Goal: Task Accomplishment & Management: Use online tool/utility

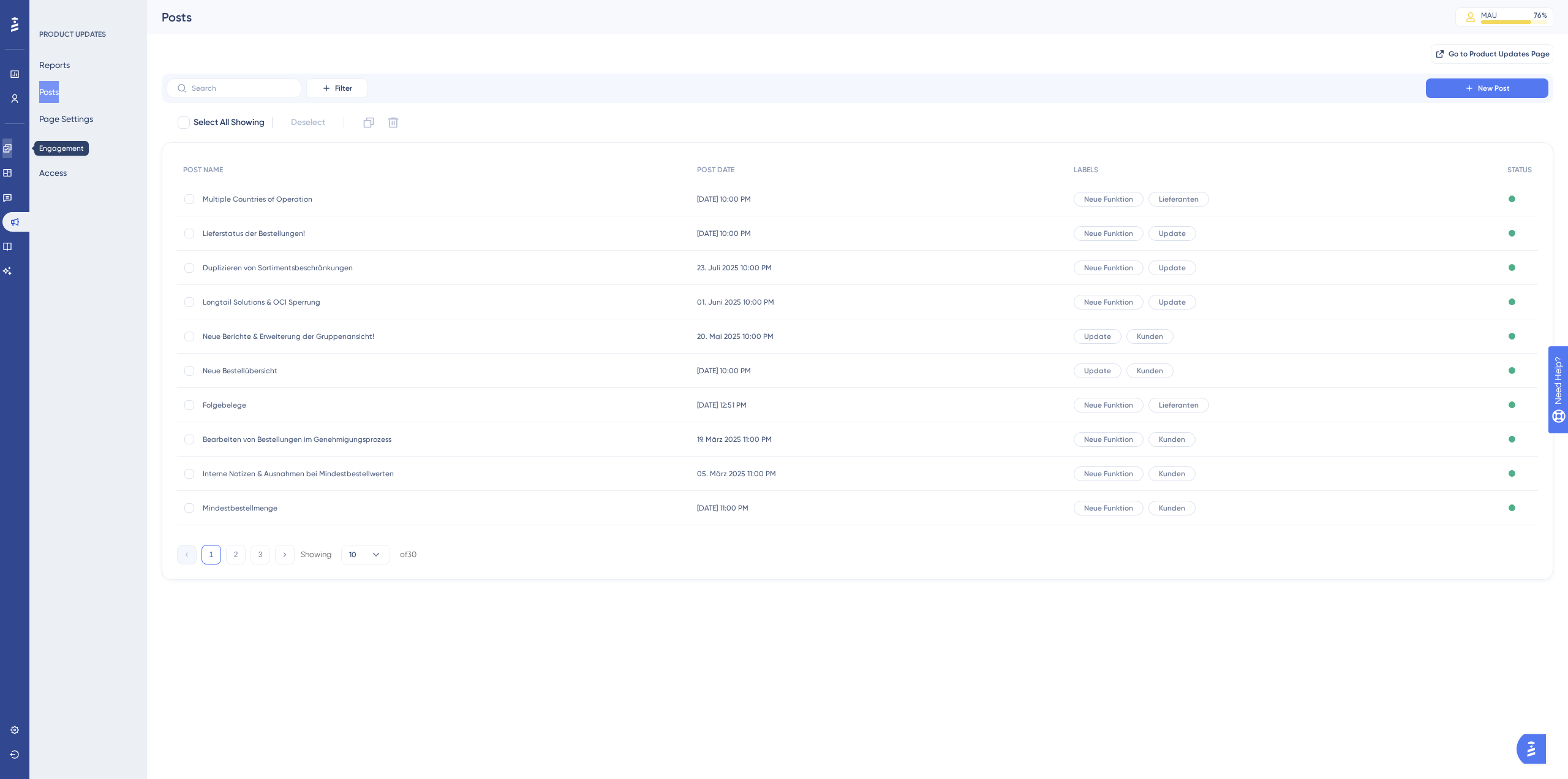
click at [12, 146] on icon at bounding box center [7, 147] width 9 height 9
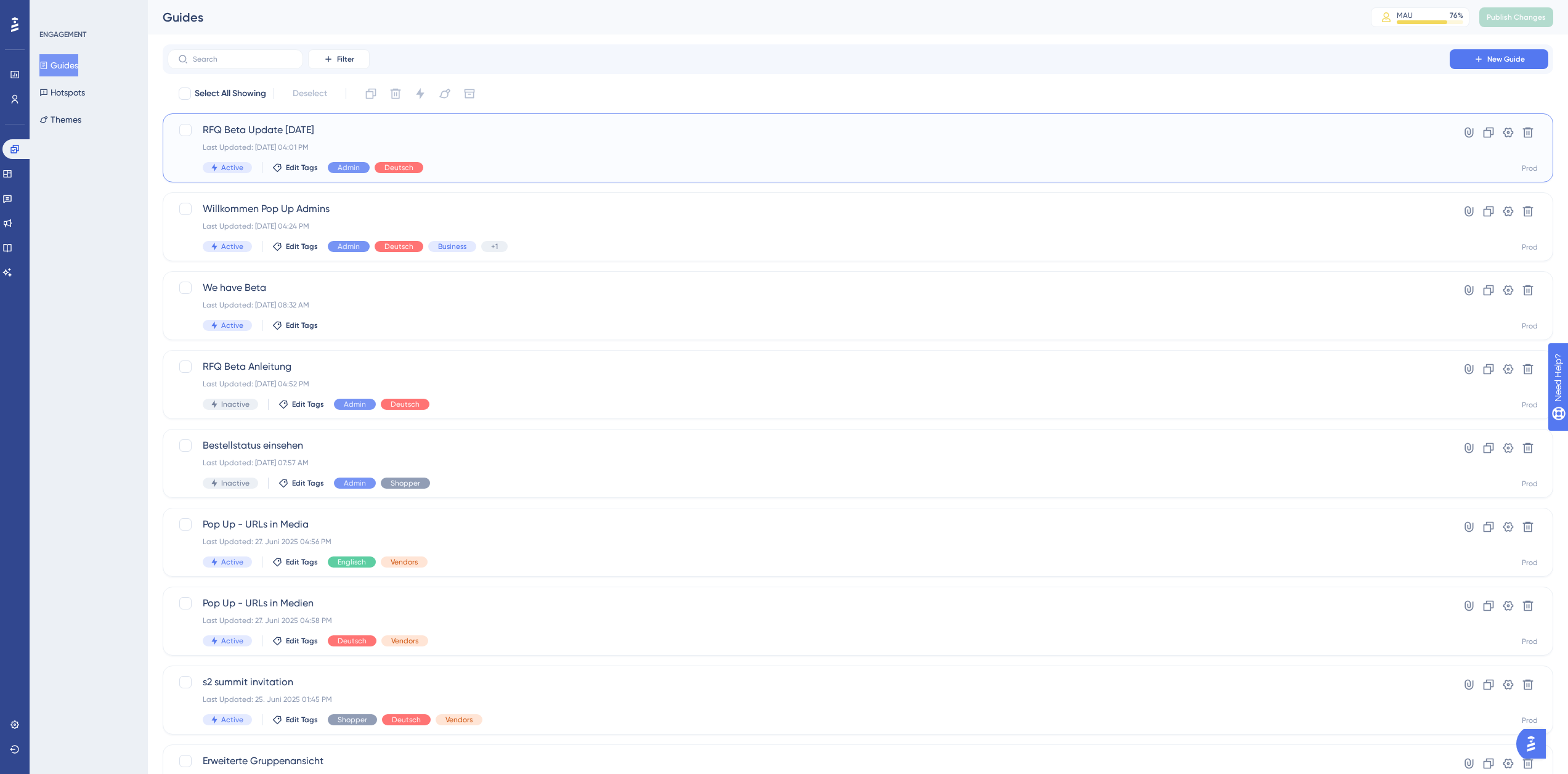
click at [343, 133] on span "RFQ Beta Update 09.09.2025" at bounding box center [808, 129] width 1212 height 15
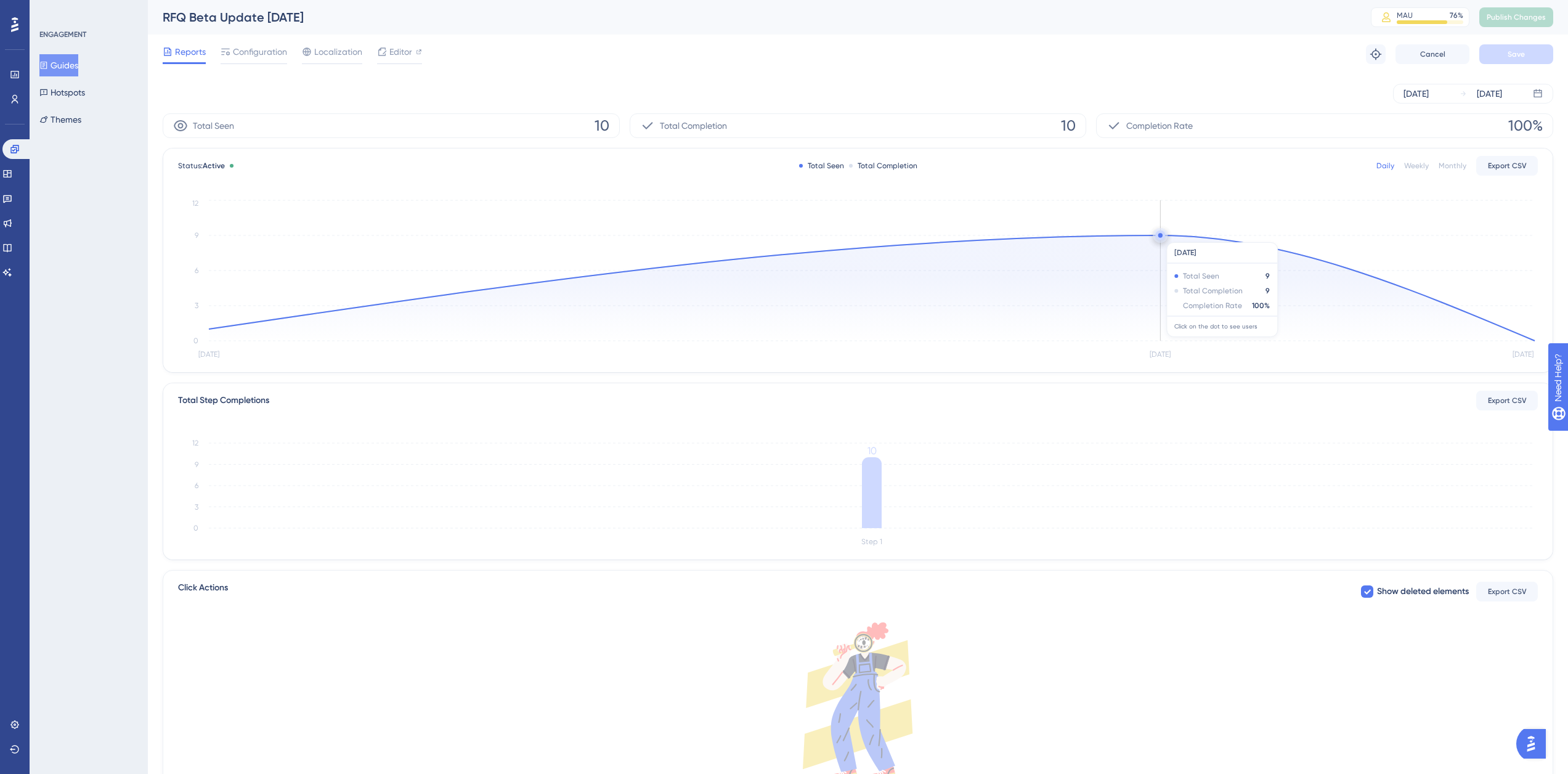
click at [1157, 236] on circle at bounding box center [1159, 235] width 9 height 9
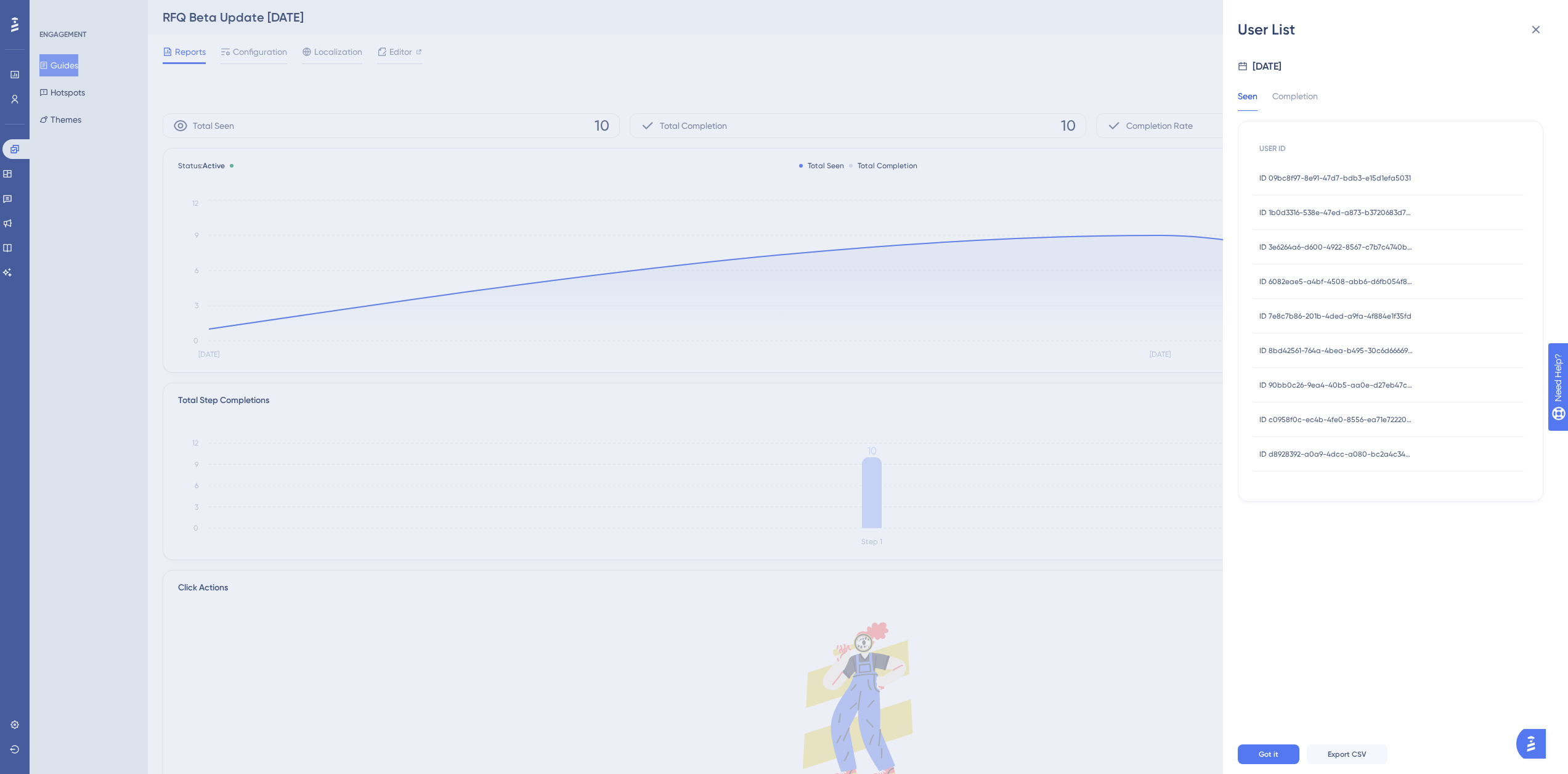
click at [1293, 176] on span "ID 09bc8f97-8e91-47d7-bdb3-e15d1efa5031" at bounding box center [1335, 177] width 151 height 9
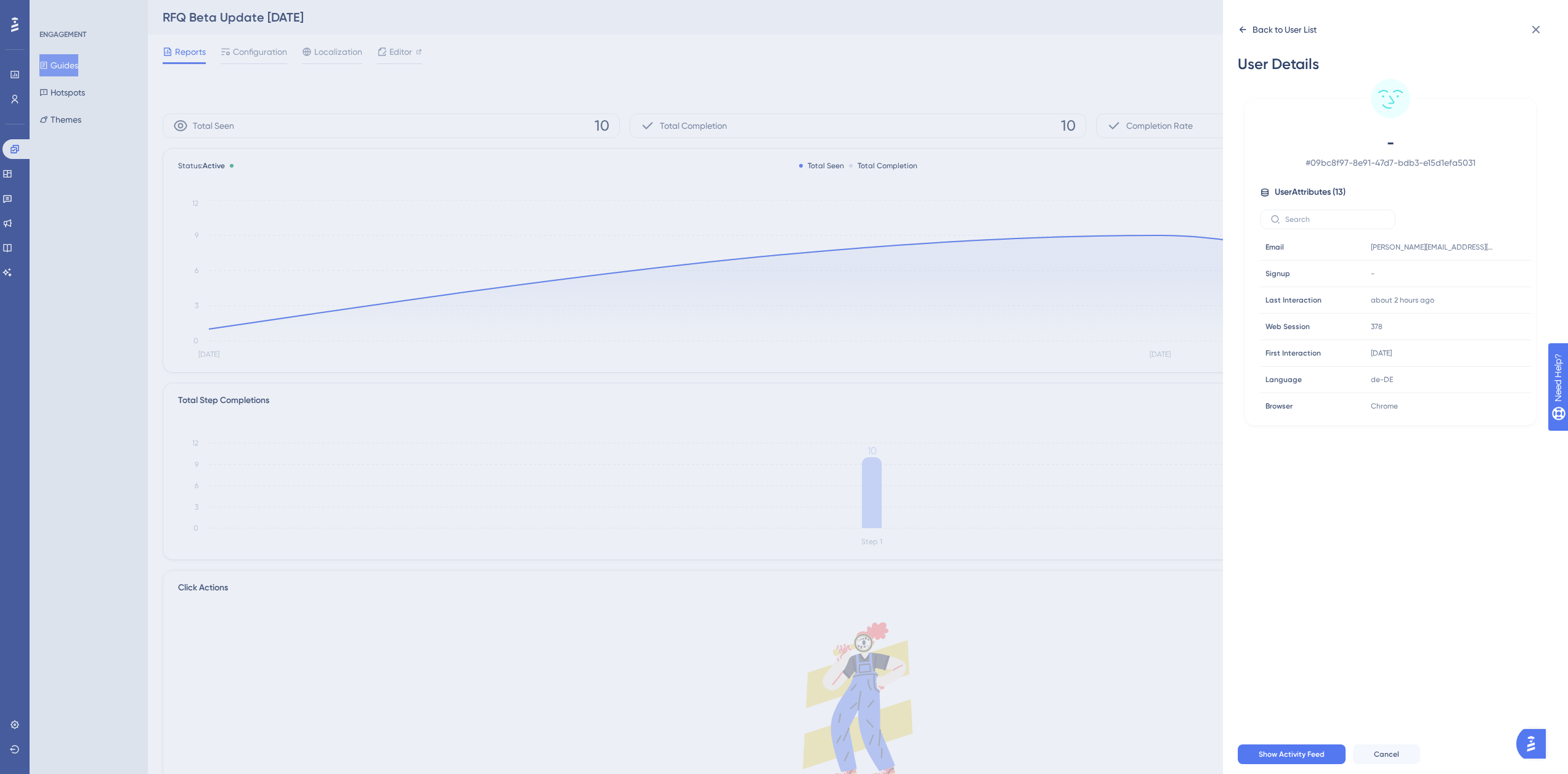
click at [1312, 32] on div "Back to User List" at bounding box center [1284, 29] width 64 height 15
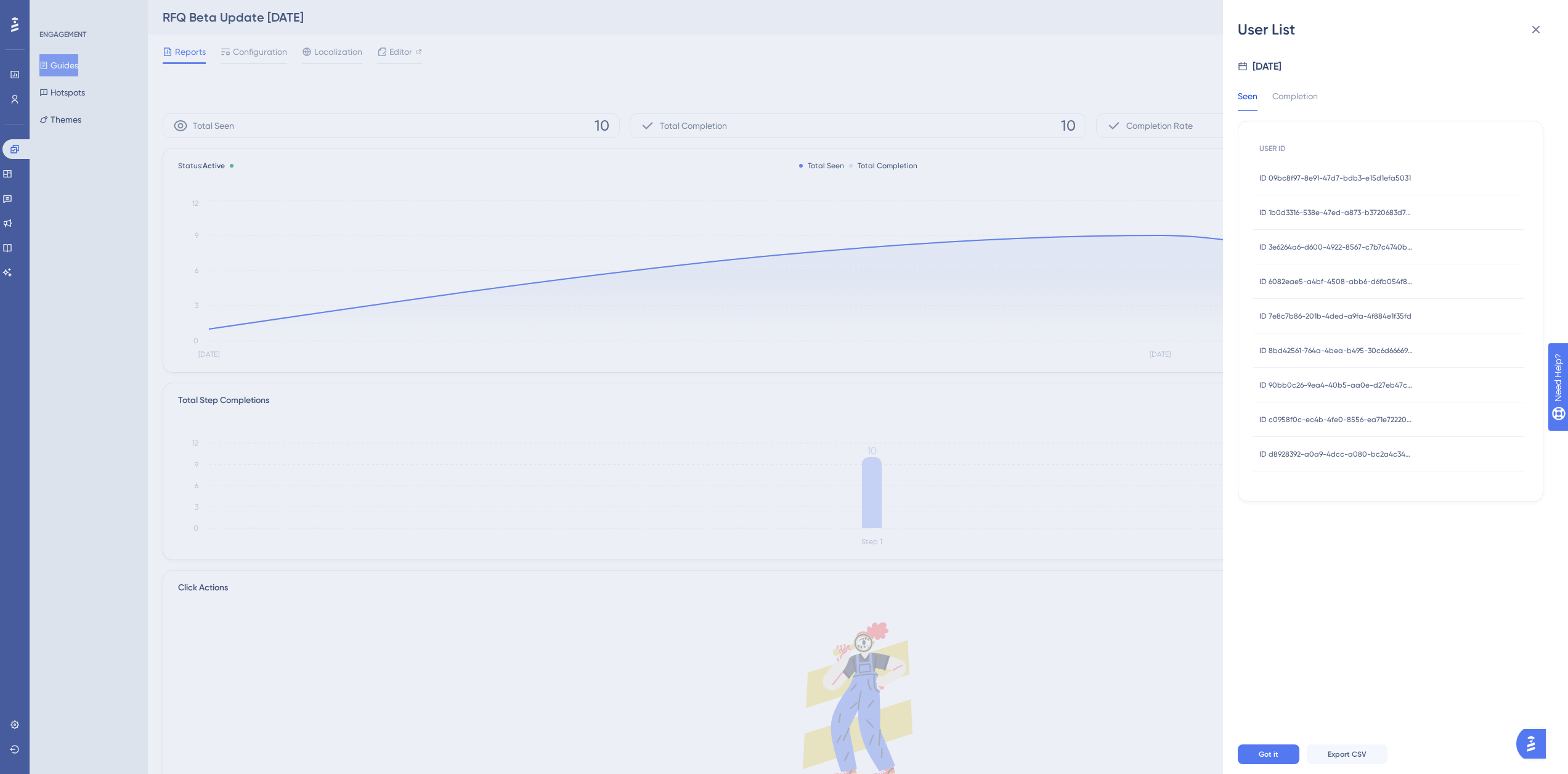
click at [1340, 216] on span "ID 1b0d3316-538e-47ed-a873-b3720683d72e" at bounding box center [1336, 212] width 154 height 9
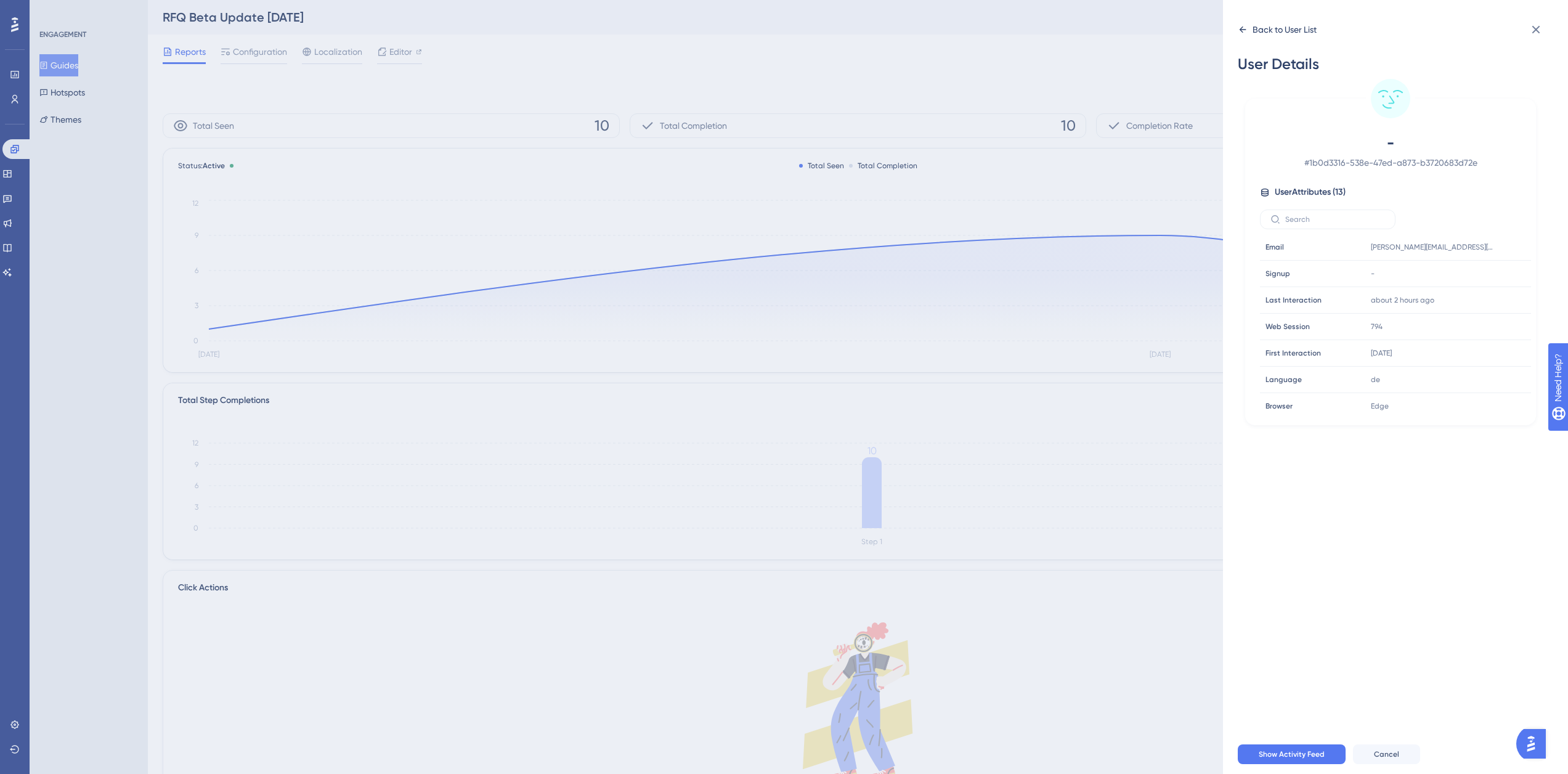
click at [1293, 28] on div "Back to User List" at bounding box center [1284, 29] width 64 height 15
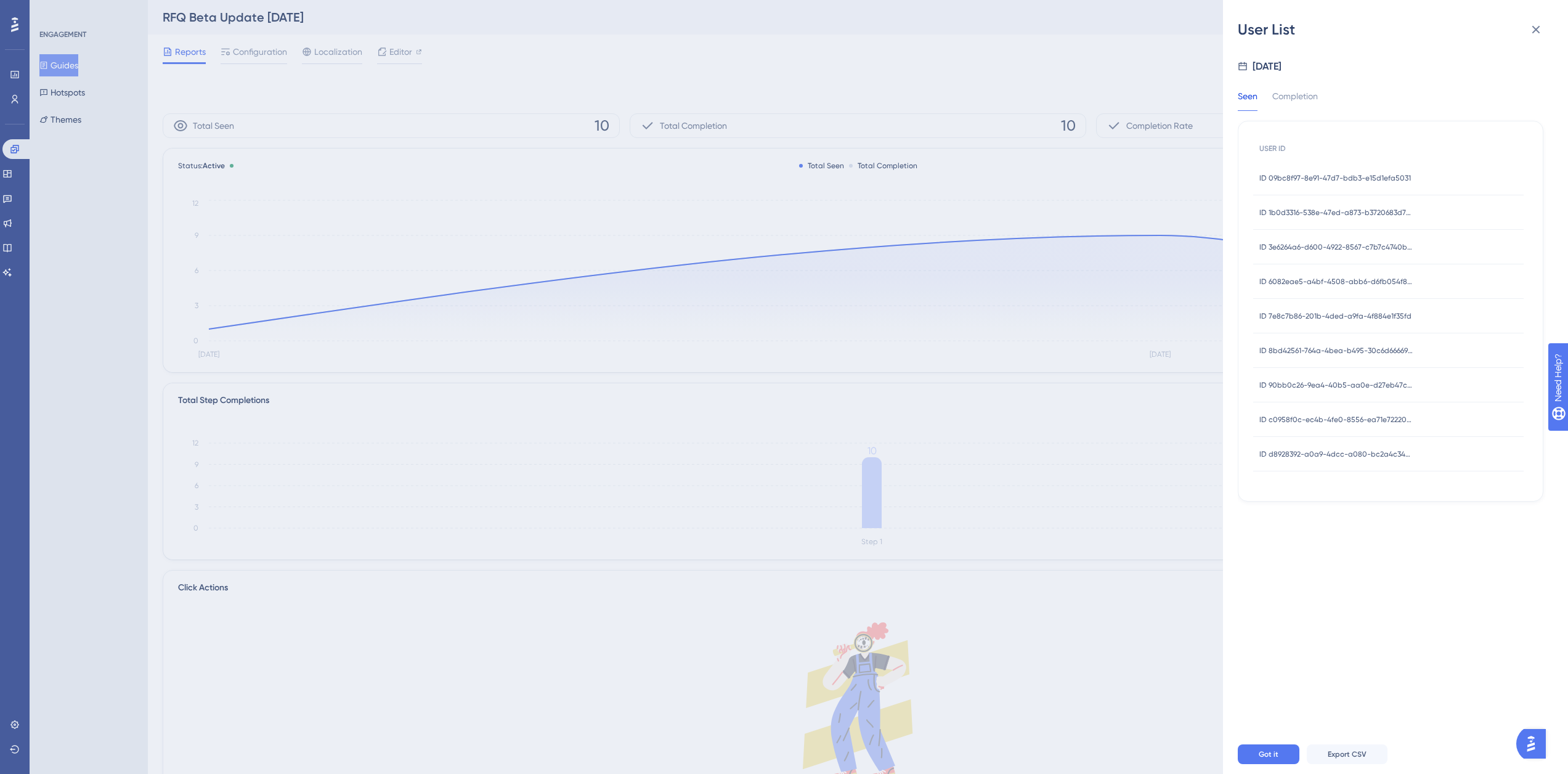
click at [1344, 241] on div "ID 3e6264a6-d600-4922-8567-c7b7c4740bfa ID 3e6264a6-d600-4922-8567-c7b7c4740bfa" at bounding box center [1336, 247] width 154 height 34
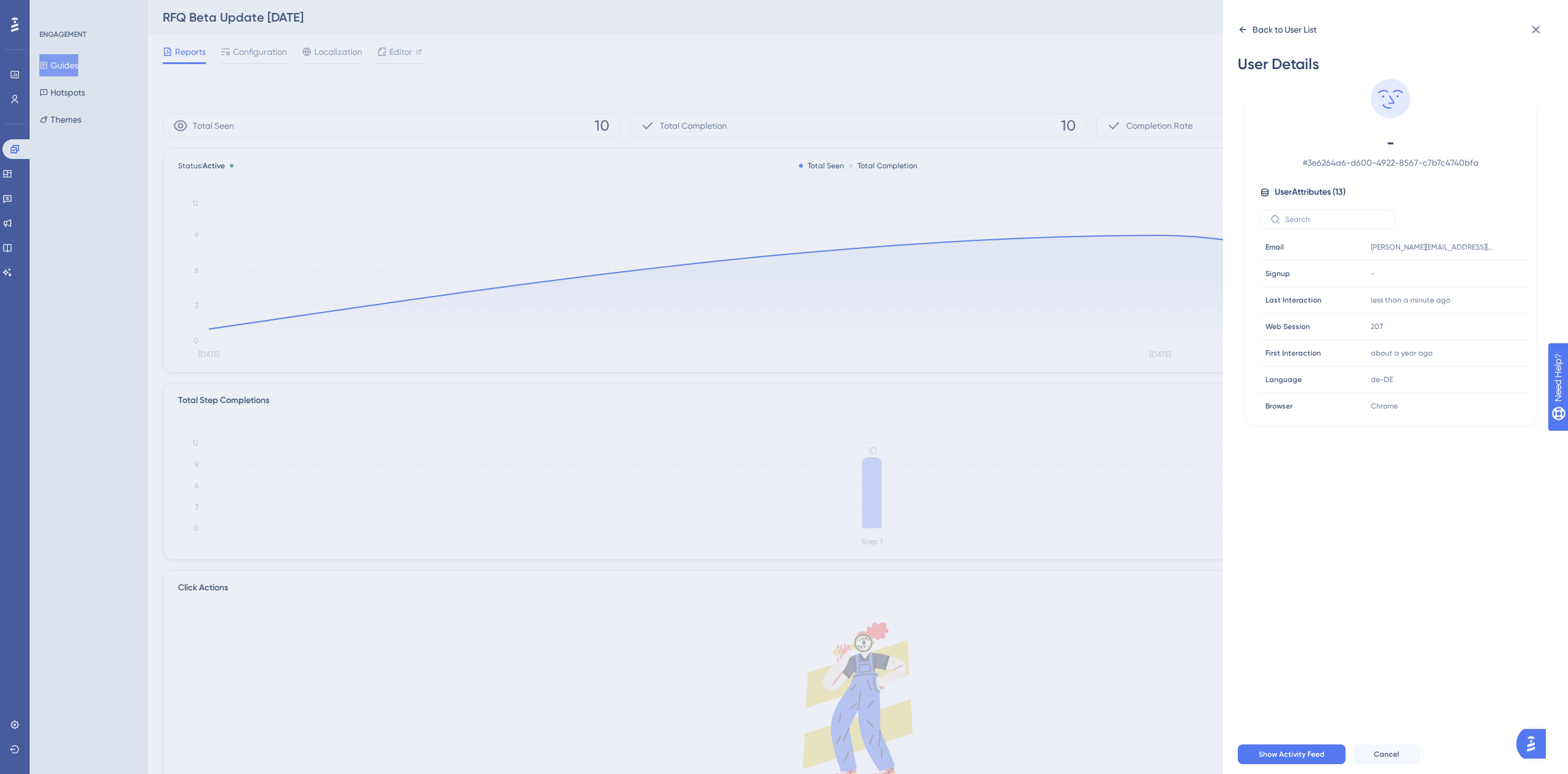
click at [1248, 28] on div "Back to User List" at bounding box center [1277, 29] width 79 height 20
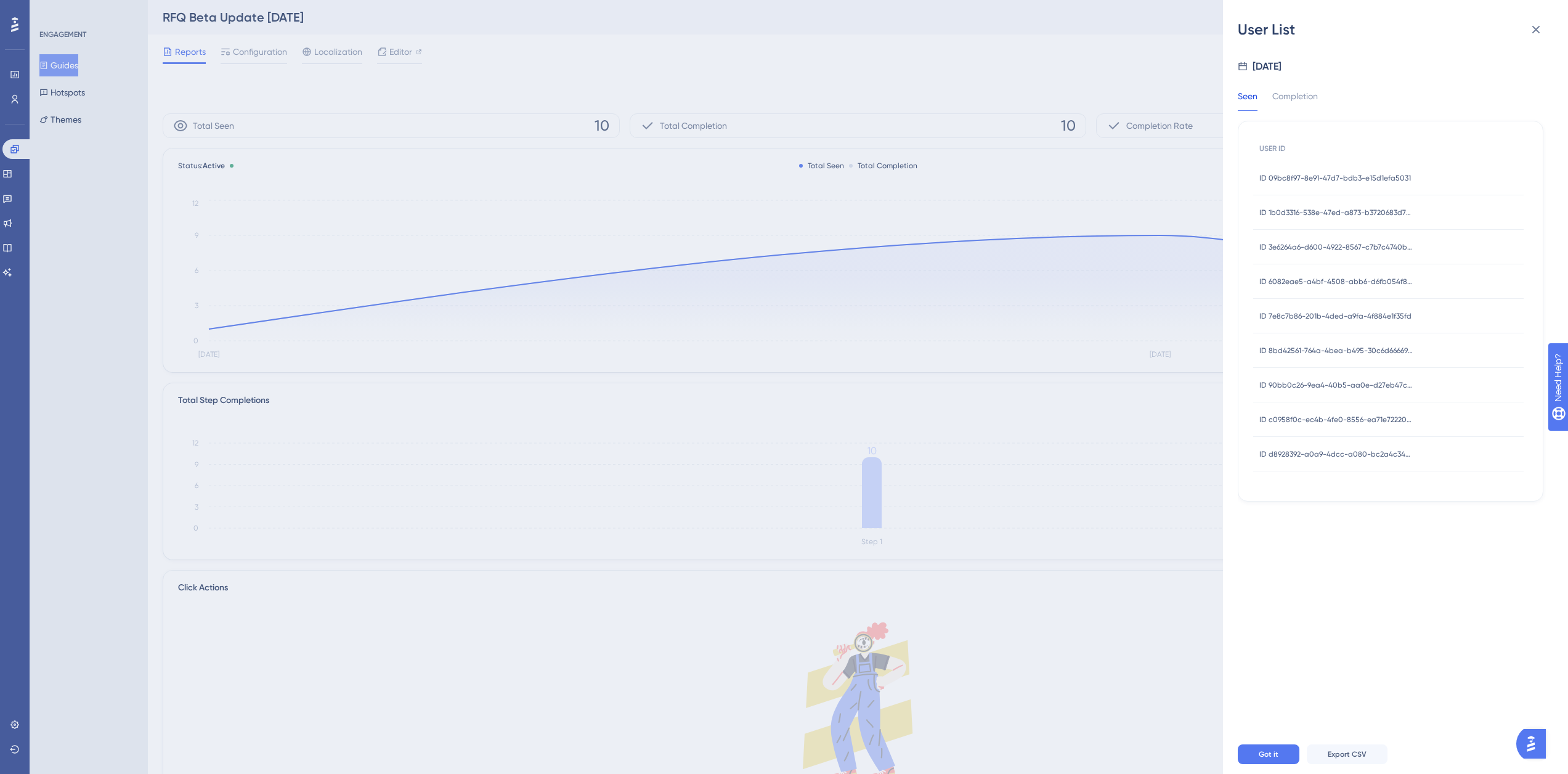
click at [1311, 282] on span "ID 6082eae5-a4bf-4508-abb6-d6fb054f86ef" at bounding box center [1336, 281] width 154 height 9
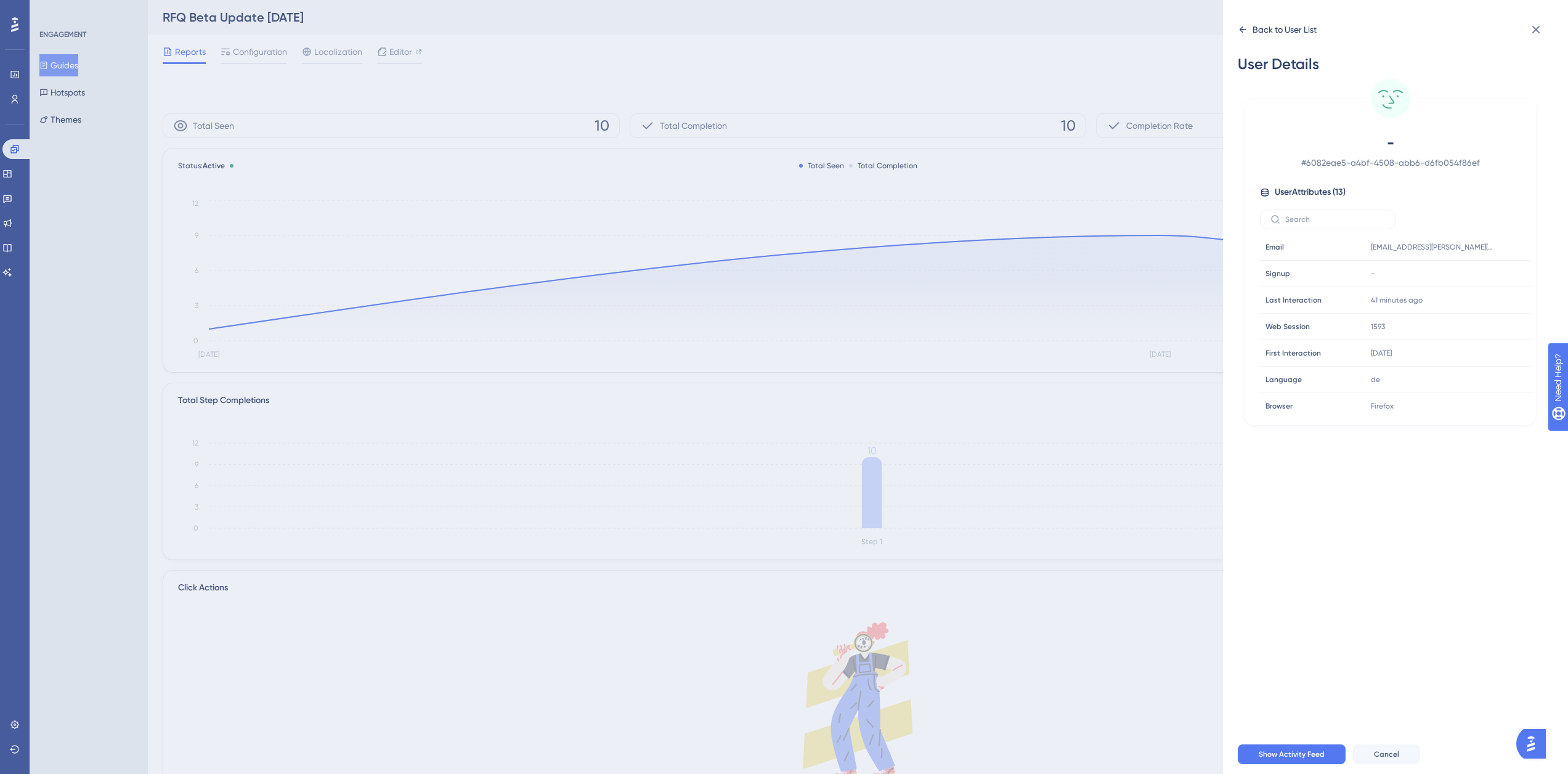
click at [1238, 27] on icon at bounding box center [1242, 29] width 9 height 9
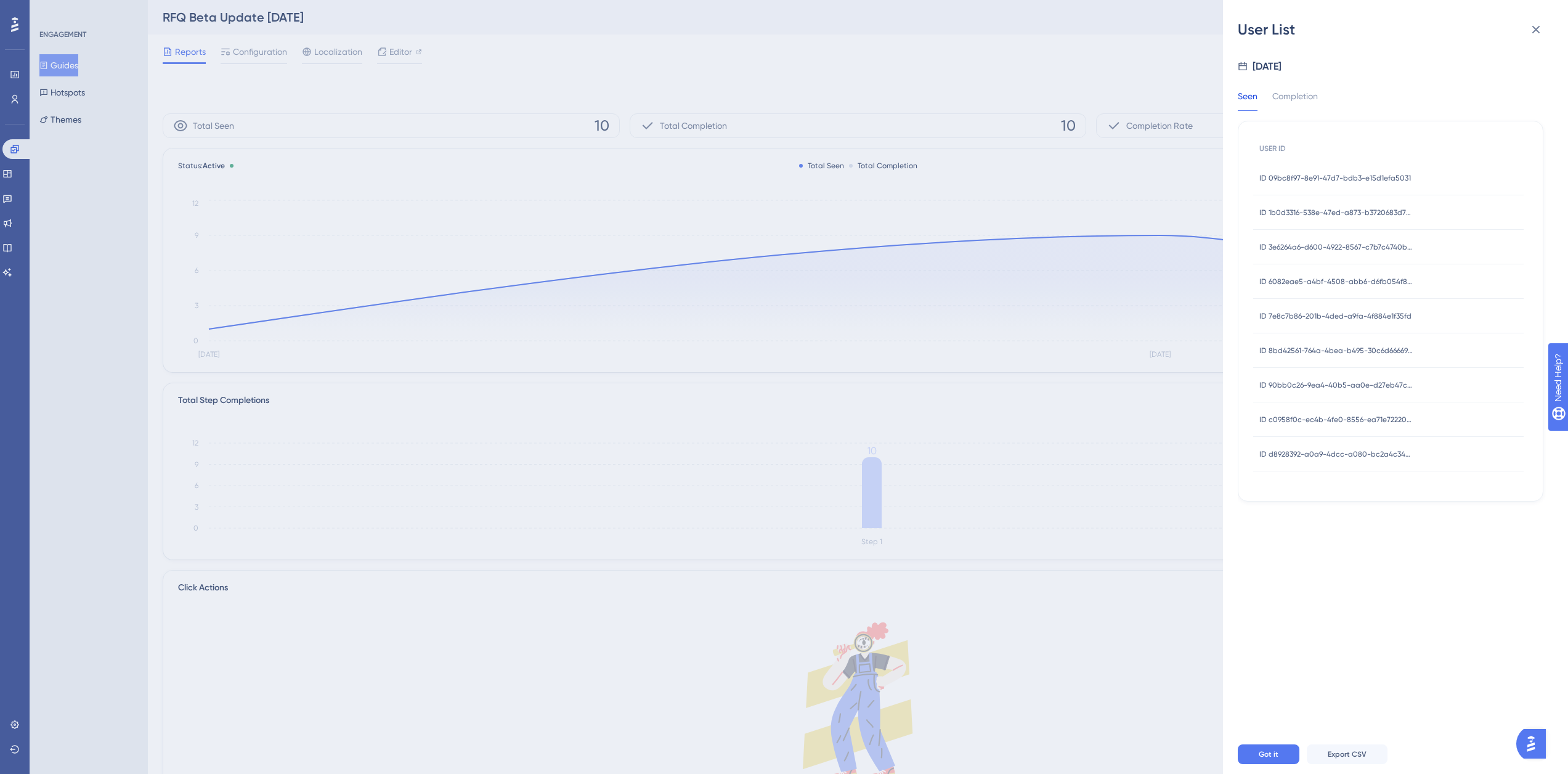
click at [1324, 311] on span "ID 7e8c7b86-201b-4ded-a9fa-4f884e1f35fd" at bounding box center [1335, 315] width 152 height 9
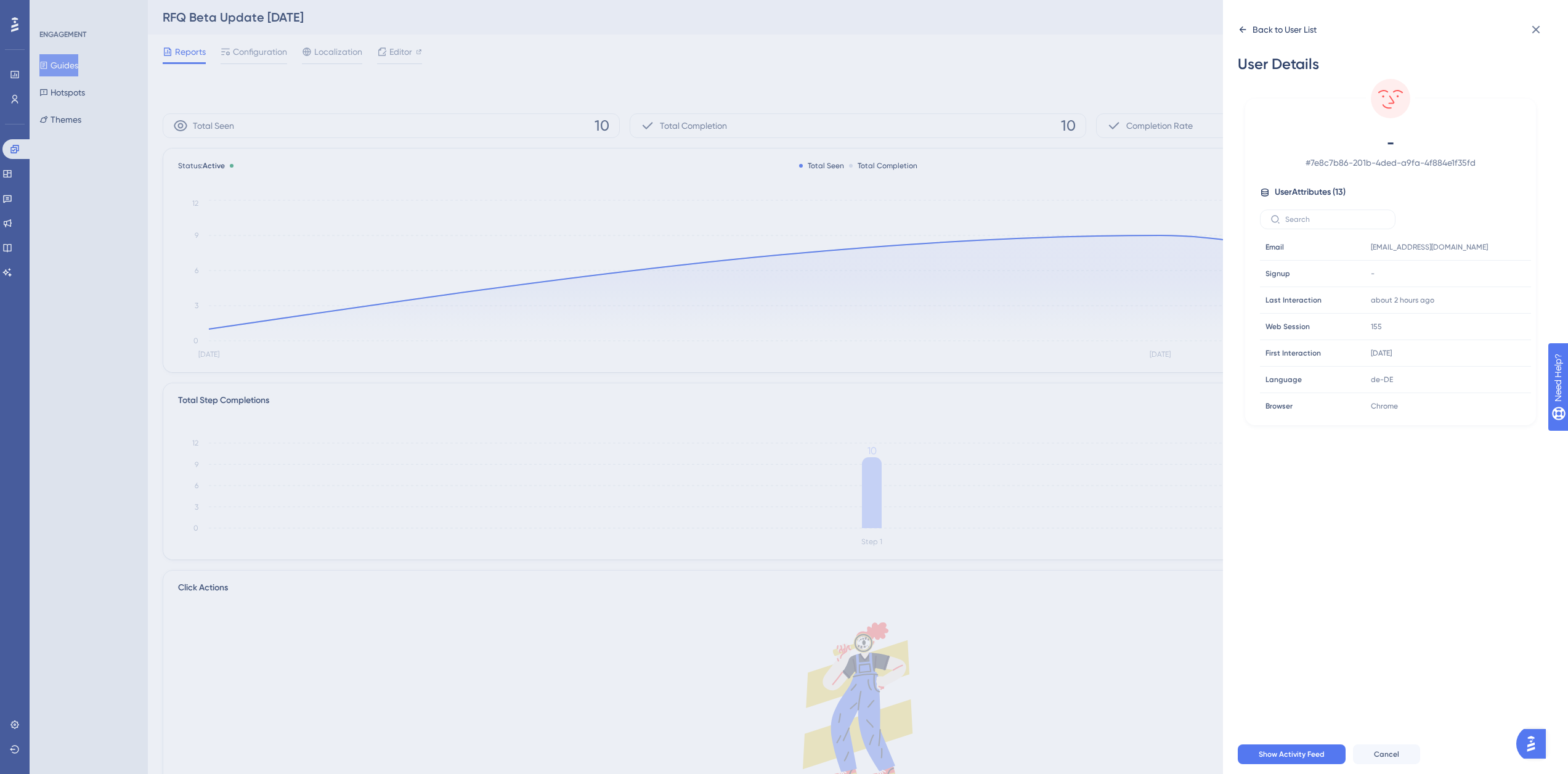
click at [1243, 35] on div "Back to User List" at bounding box center [1277, 29] width 79 height 20
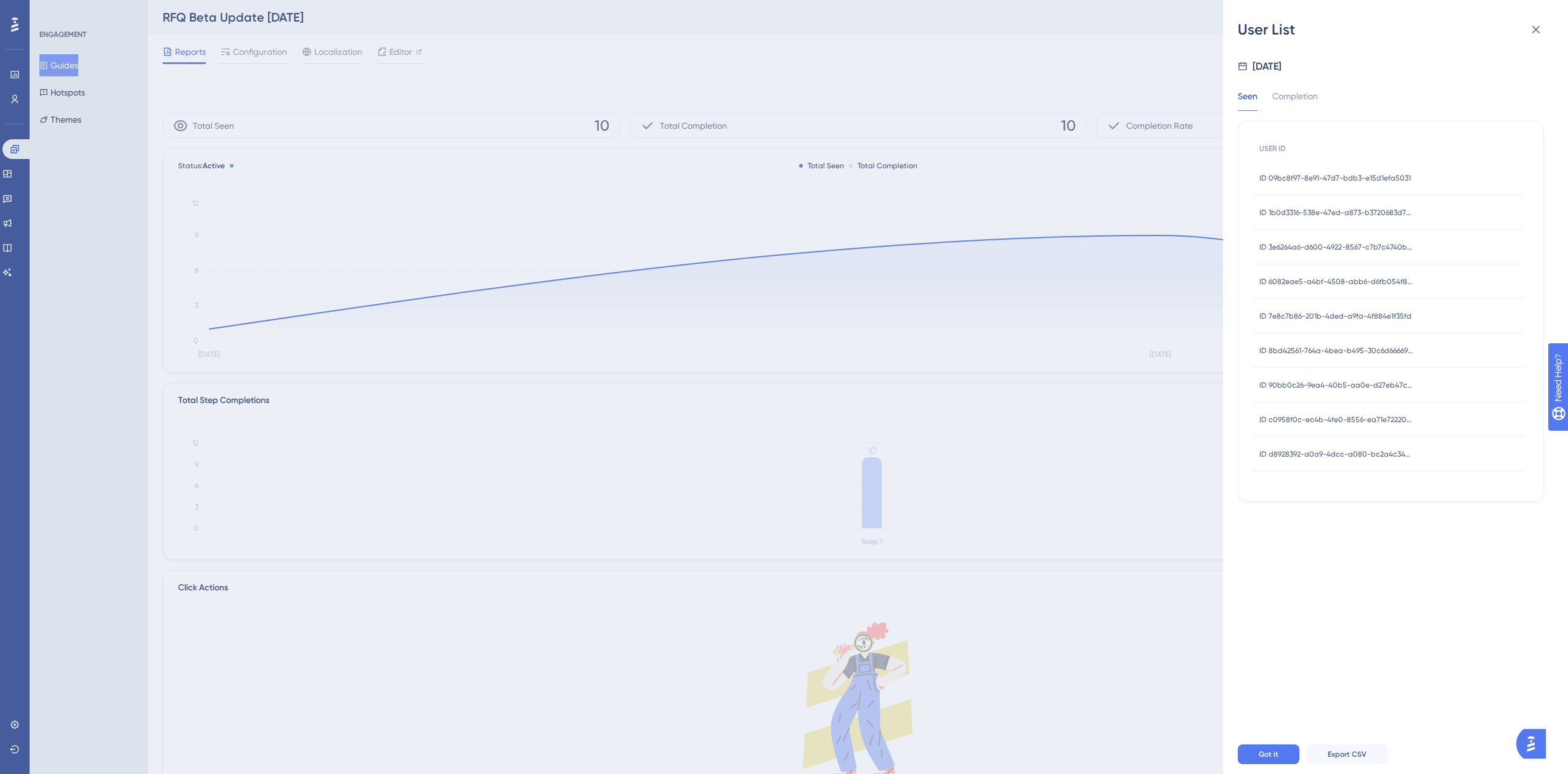
click at [1333, 348] on span "ID 8bd42561-764a-4bea-b495-30c6d6666916" at bounding box center [1336, 350] width 154 height 9
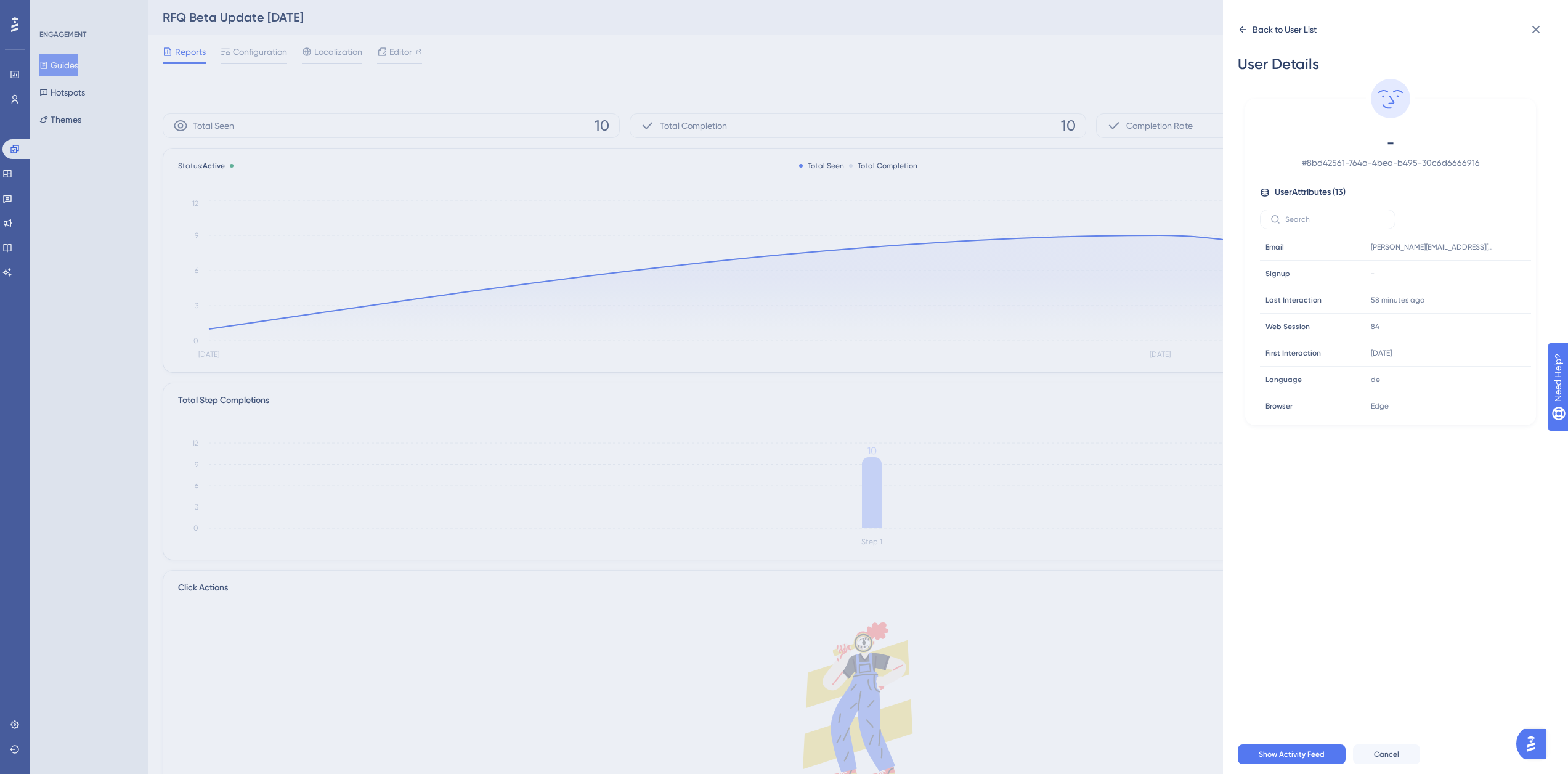
click at [1243, 32] on icon at bounding box center [1243, 29] width 7 height 6
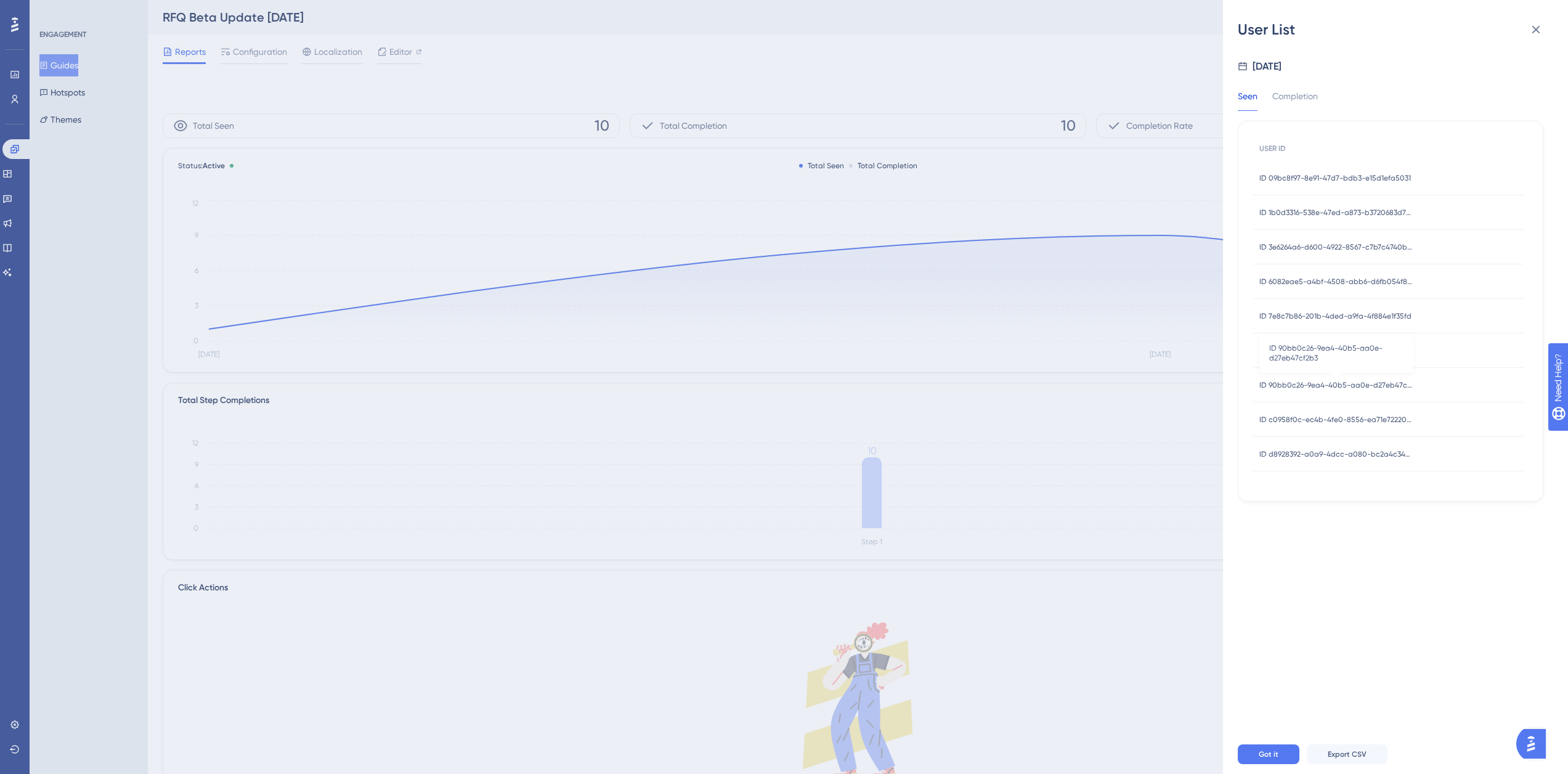
click at [1322, 381] on span "ID 90bb0c26-9ea4-40b5-aa0e-d27eb47cf2b3" at bounding box center [1336, 385] width 154 height 9
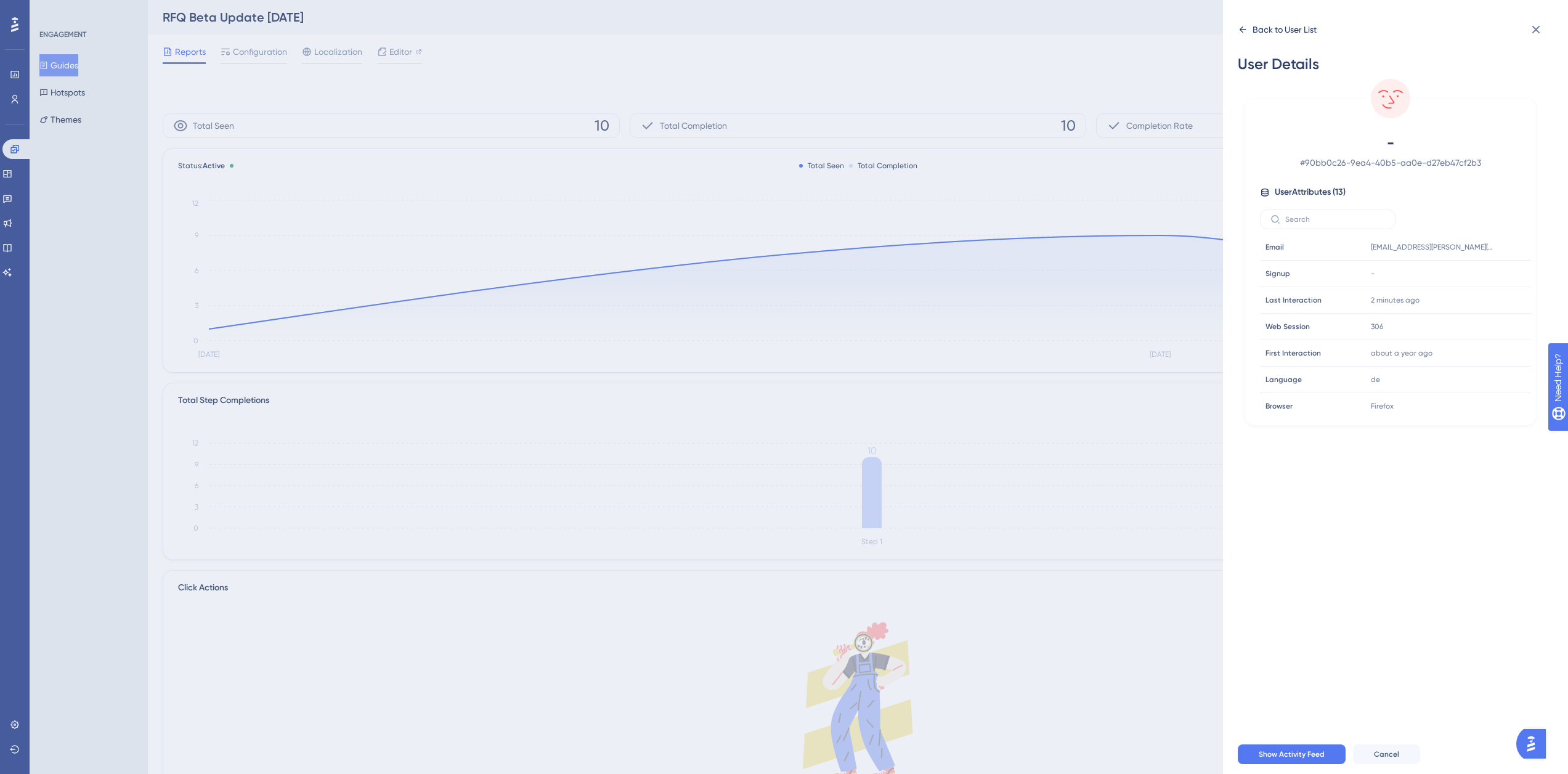
click at [1239, 32] on icon at bounding box center [1242, 29] width 9 height 9
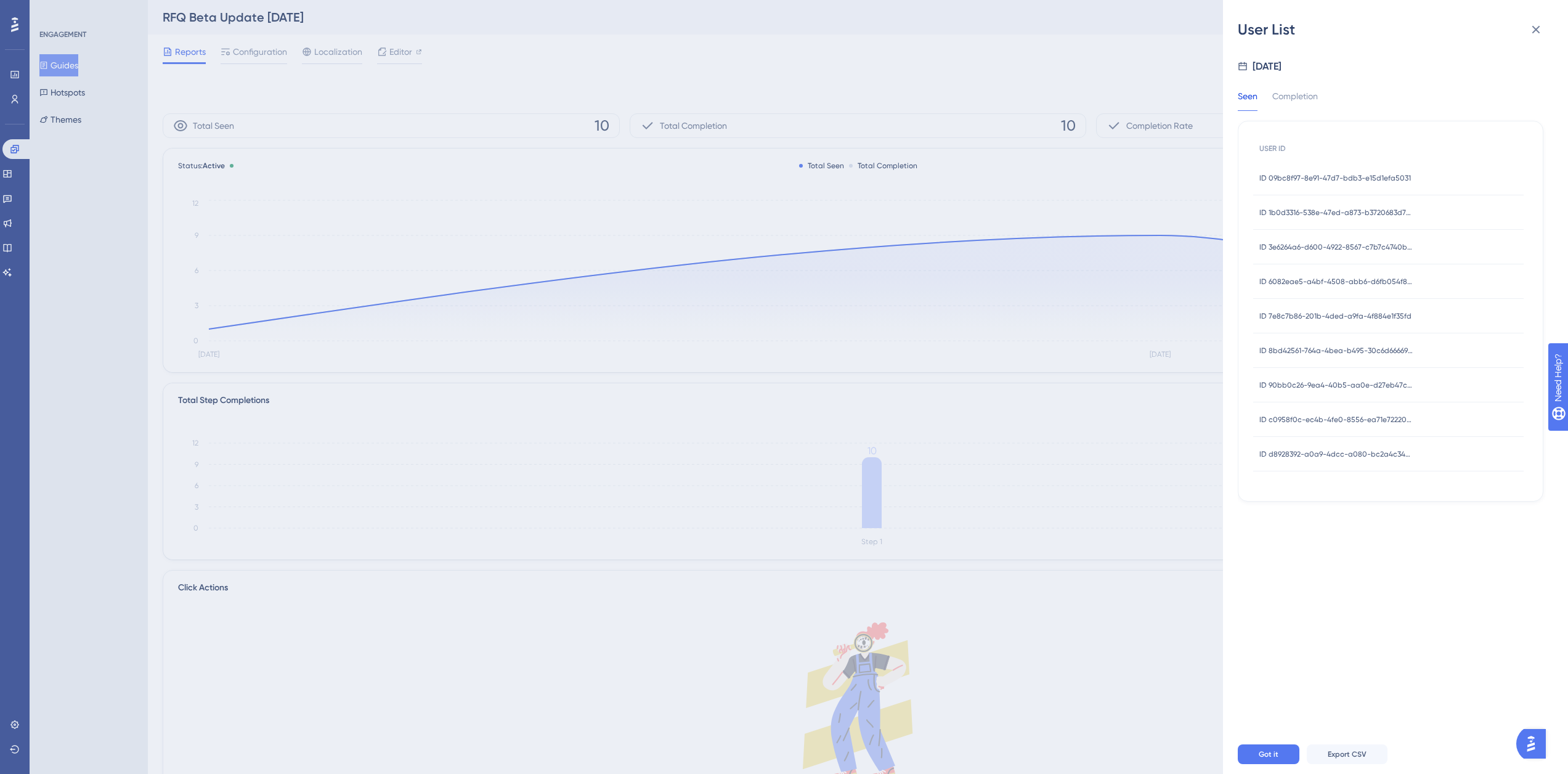
click at [1349, 418] on span "ID c0958f0c-ec4b-4fe0-8556-ea71e72220a9" at bounding box center [1336, 419] width 154 height 9
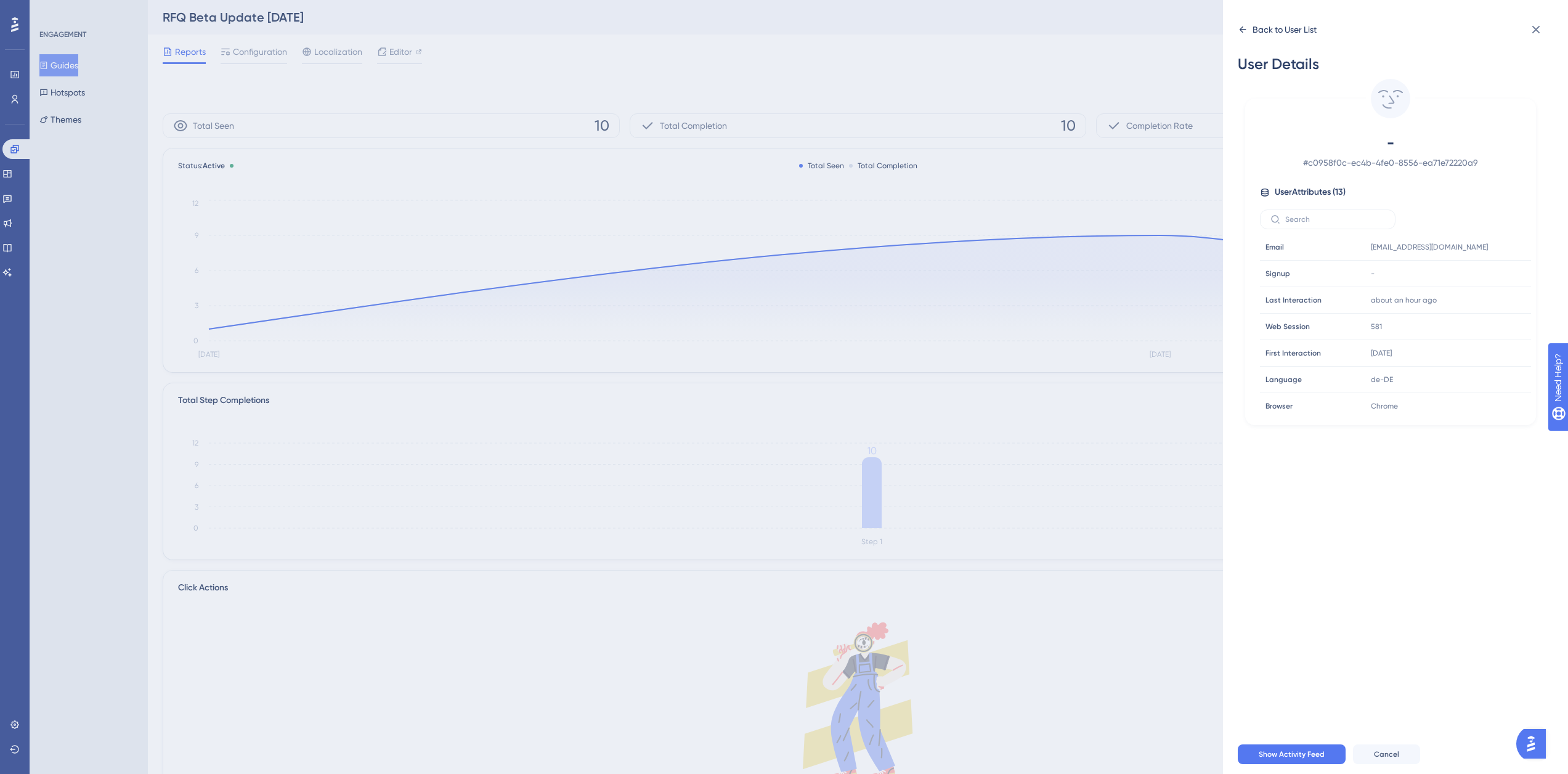
click at [1244, 28] on icon at bounding box center [1242, 29] width 9 height 9
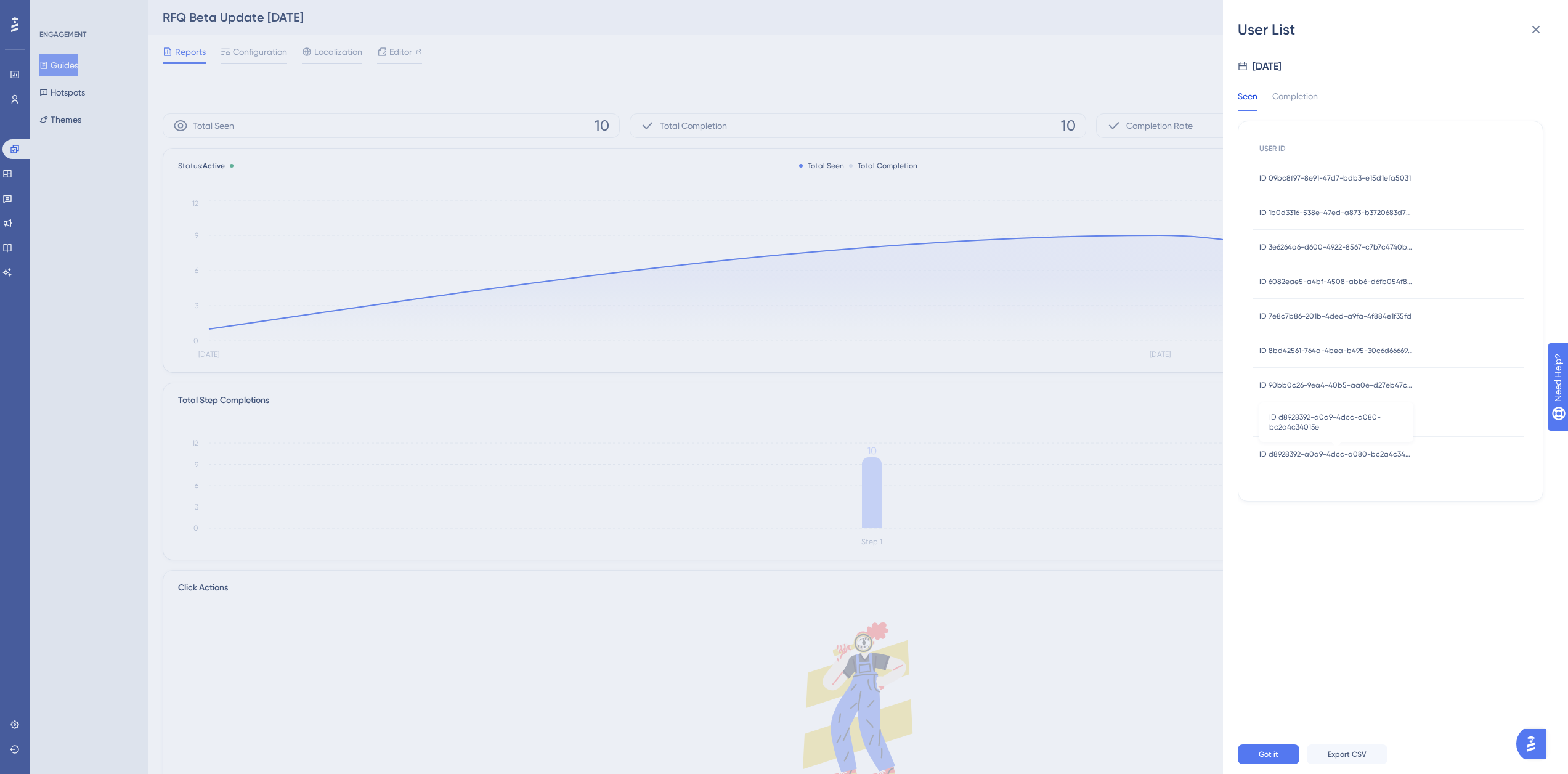
click at [1355, 455] on span "ID d8928392-a0a9-4dcc-a080-bc2a4c34015e" at bounding box center [1336, 454] width 154 height 9
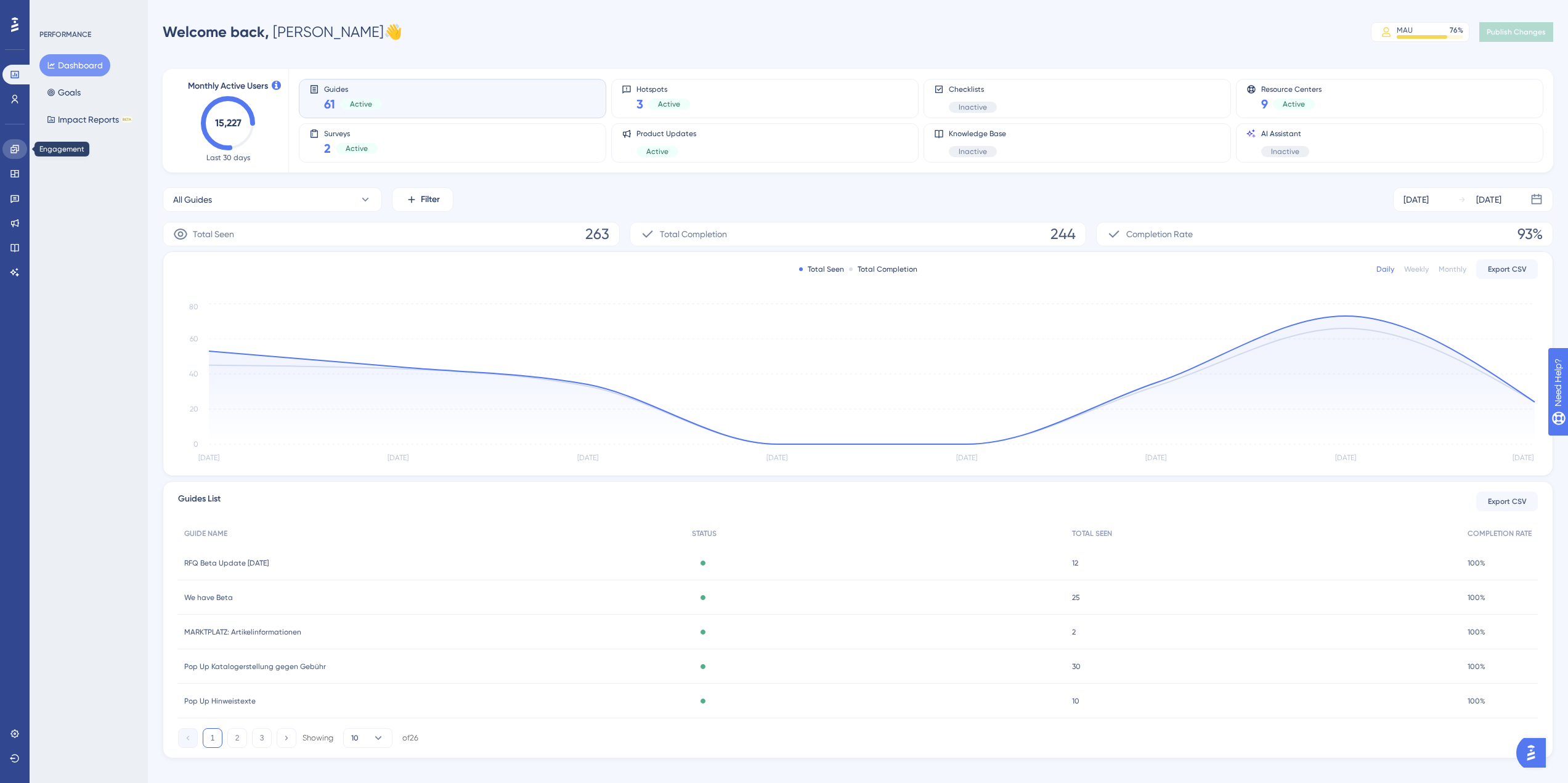
click at [15, 145] on icon at bounding box center [14, 148] width 8 height 8
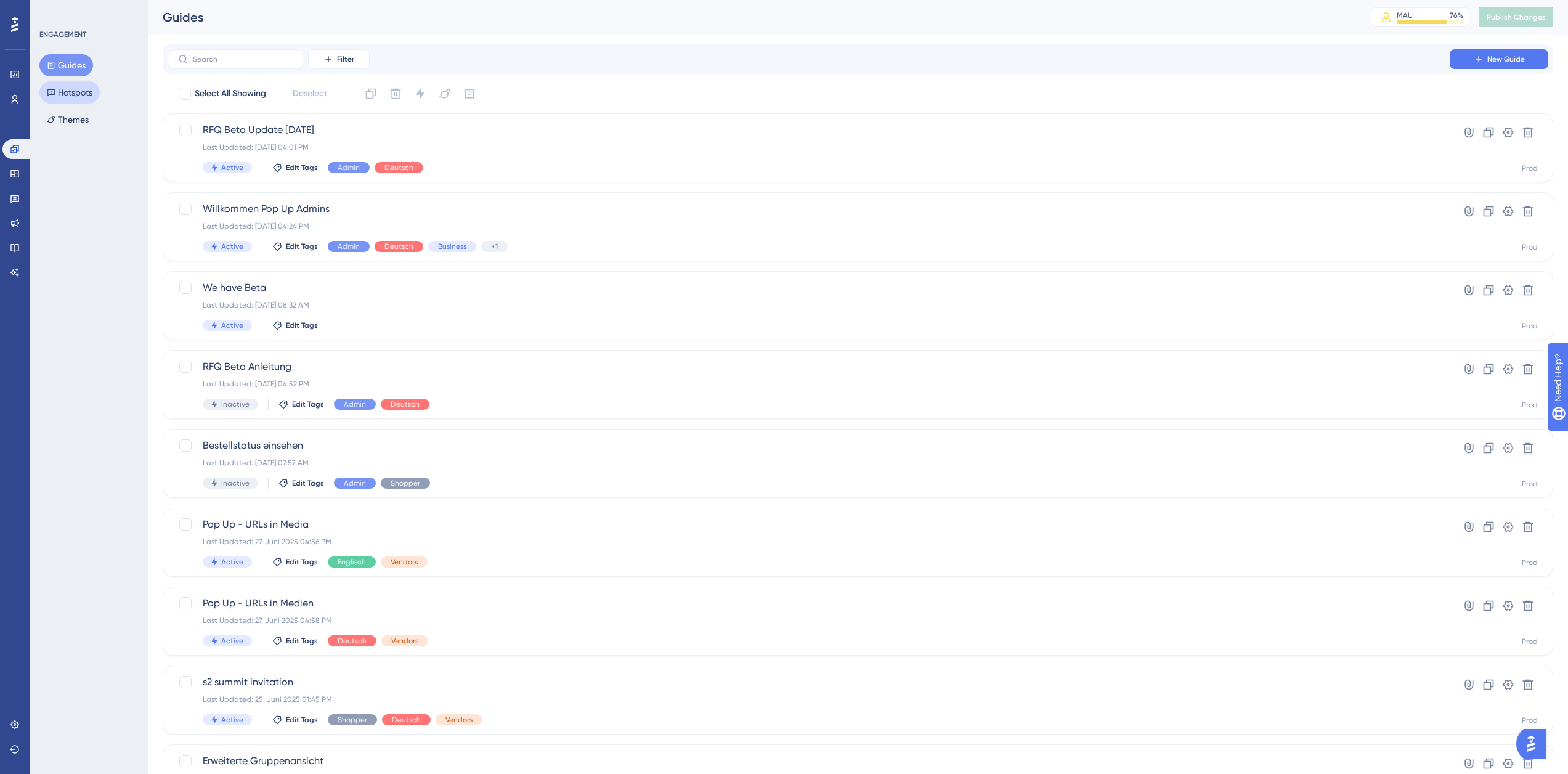
click at [76, 97] on button "Hotspots" at bounding box center [70, 92] width 60 height 22
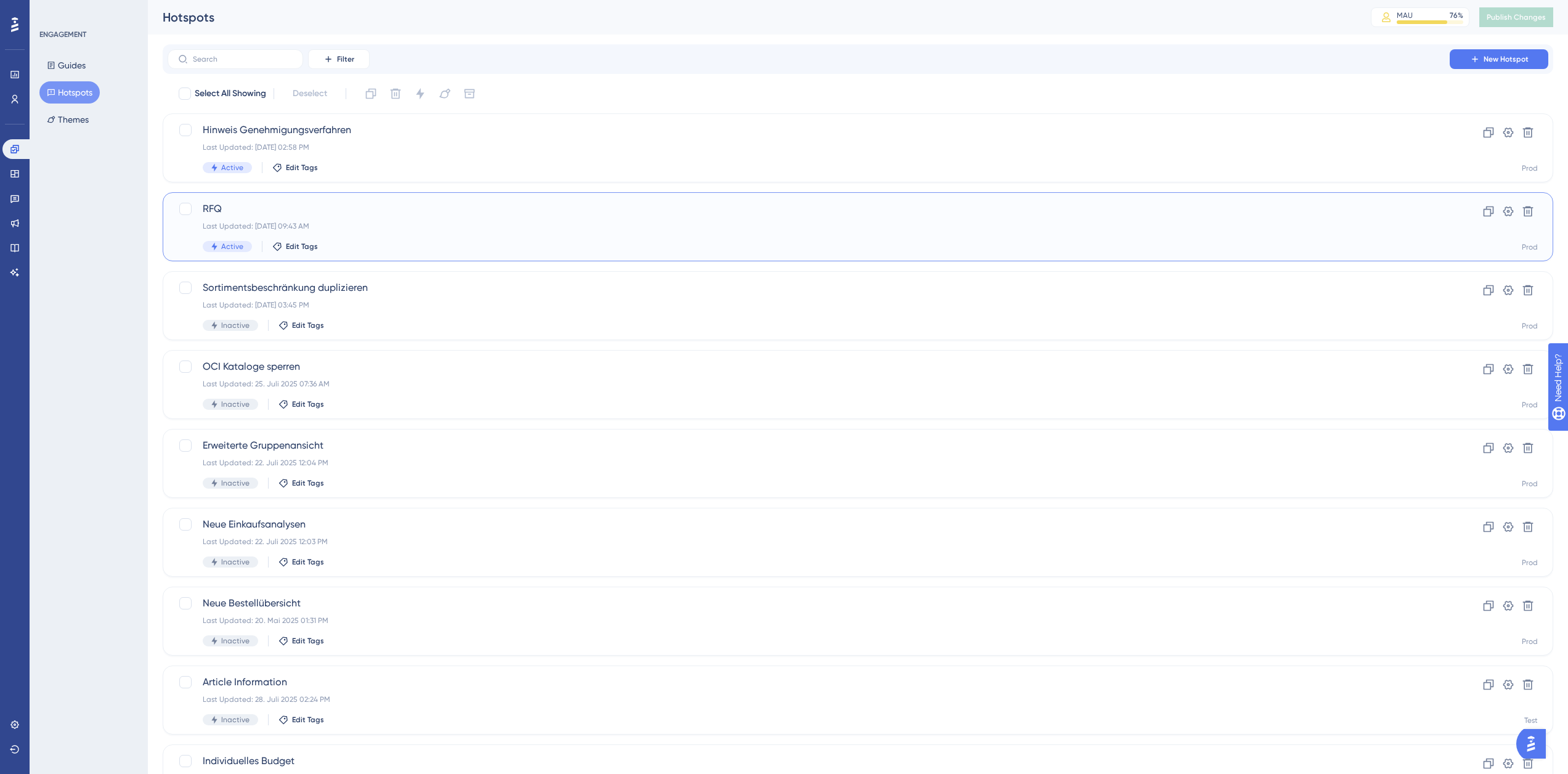
click at [363, 233] on div "RFQ Last Updated: 01. Sept. 2025 09:43 AM Active Edit Tags" at bounding box center [808, 226] width 1212 height 51
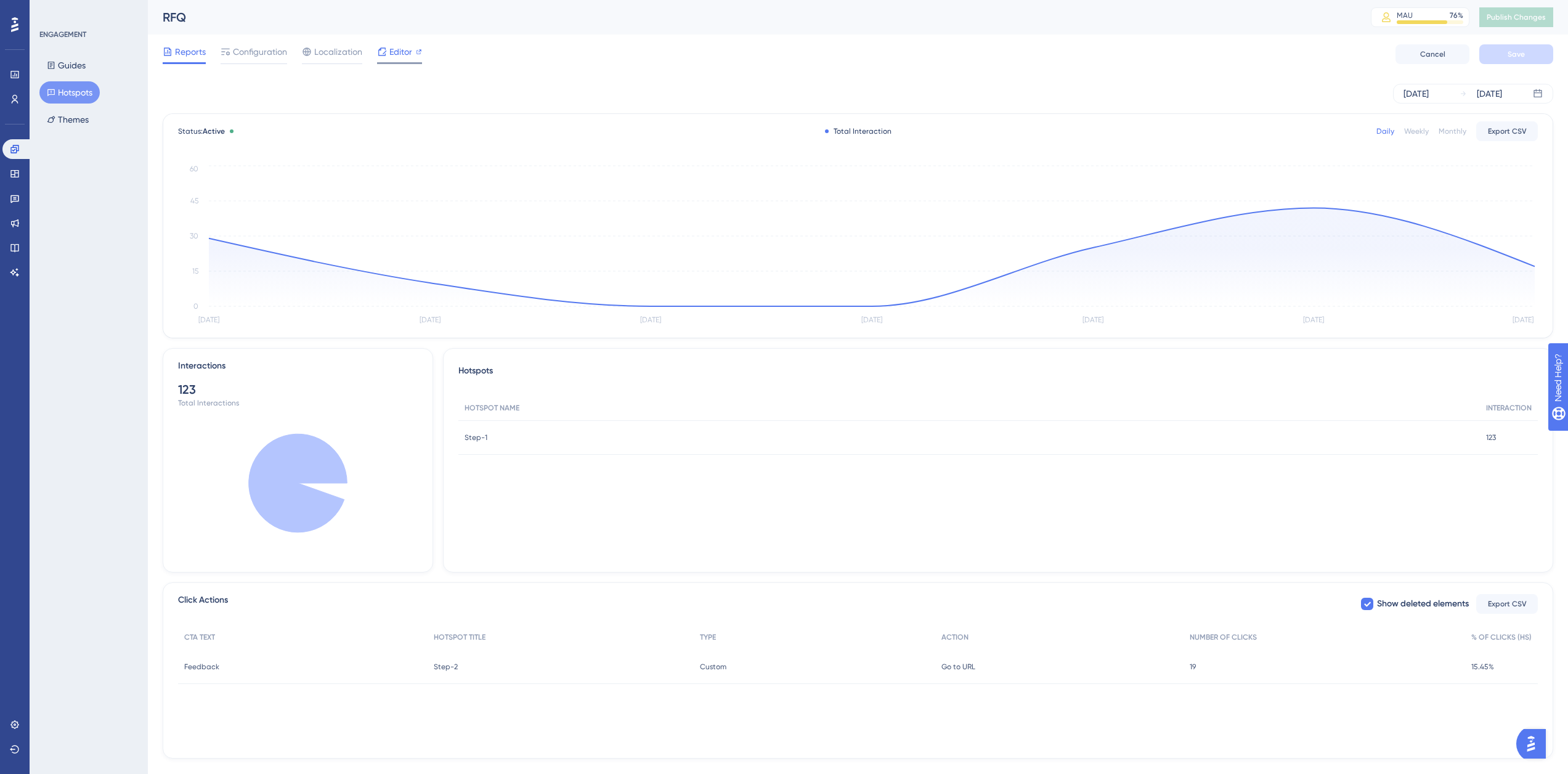
click at [387, 58] on div "Editor" at bounding box center [399, 52] width 45 height 15
click at [273, 53] on span "Configuration" at bounding box center [260, 52] width 54 height 15
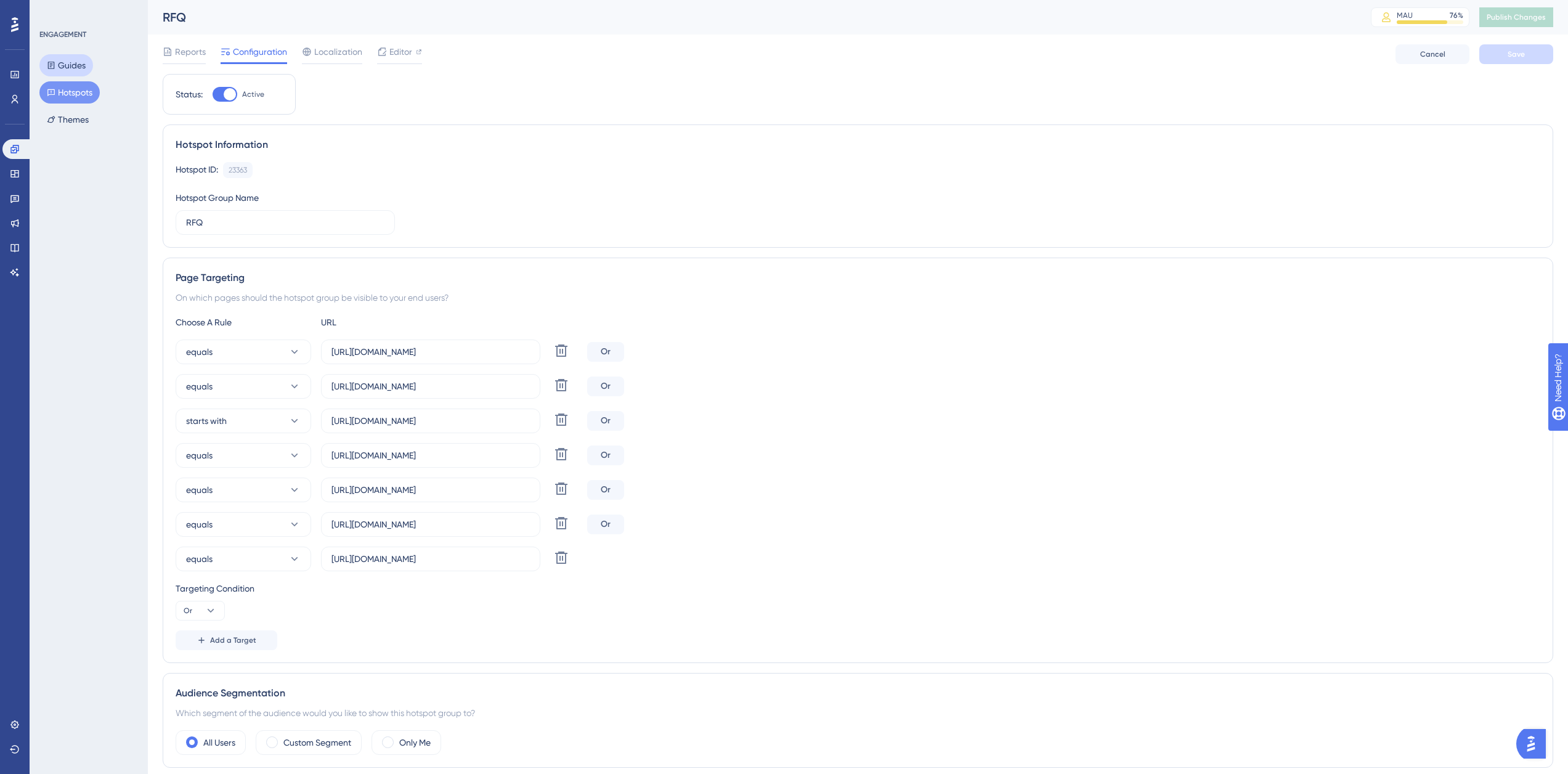
click at [66, 67] on button "Guides" at bounding box center [66, 65] width 53 height 22
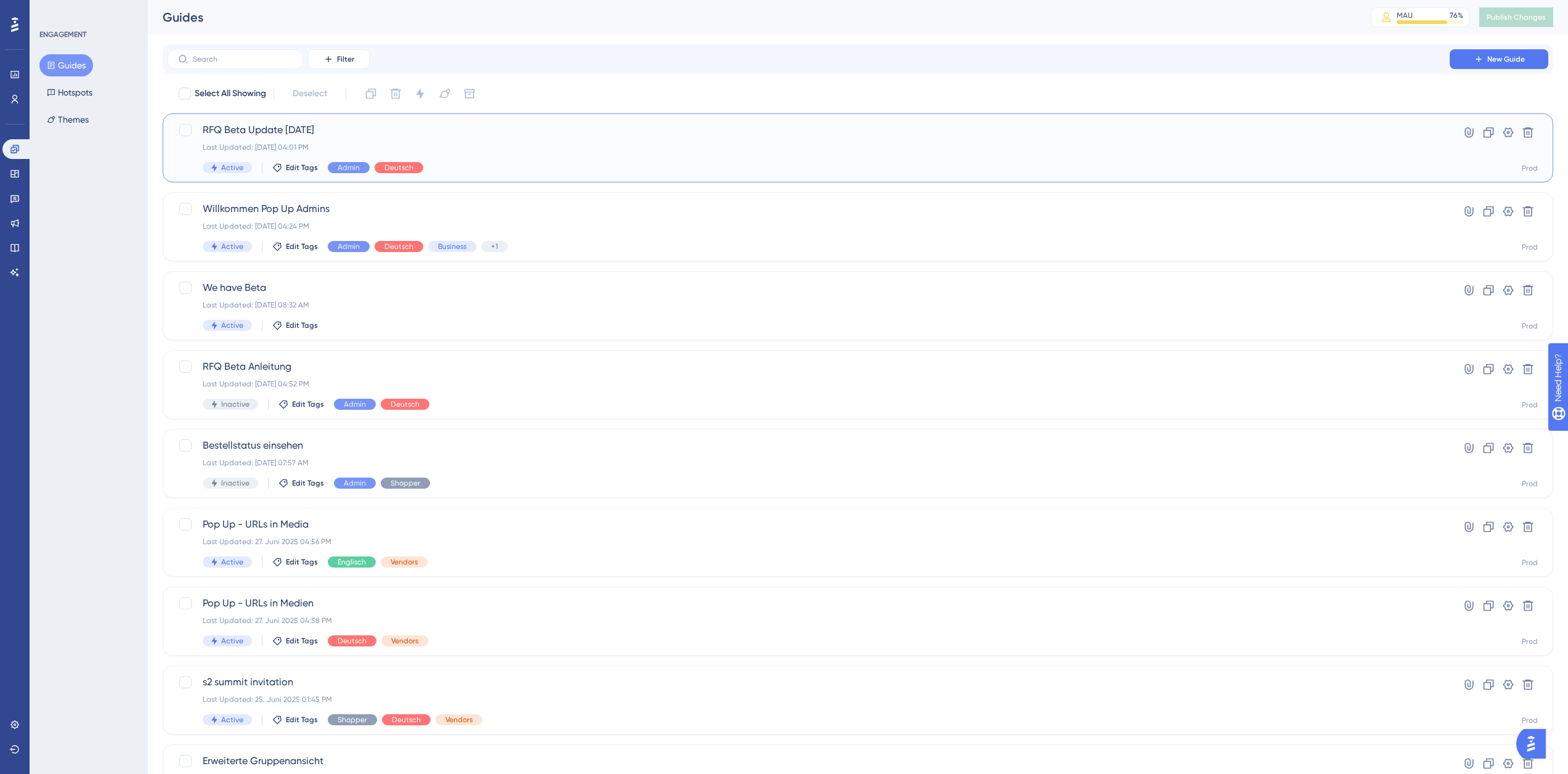
click at [528, 159] on div "RFQ Beta Update 09.09.2025 Last Updated: 09. Sept. 2025 04:01 PM Active Edit Ta…" at bounding box center [808, 147] width 1212 height 51
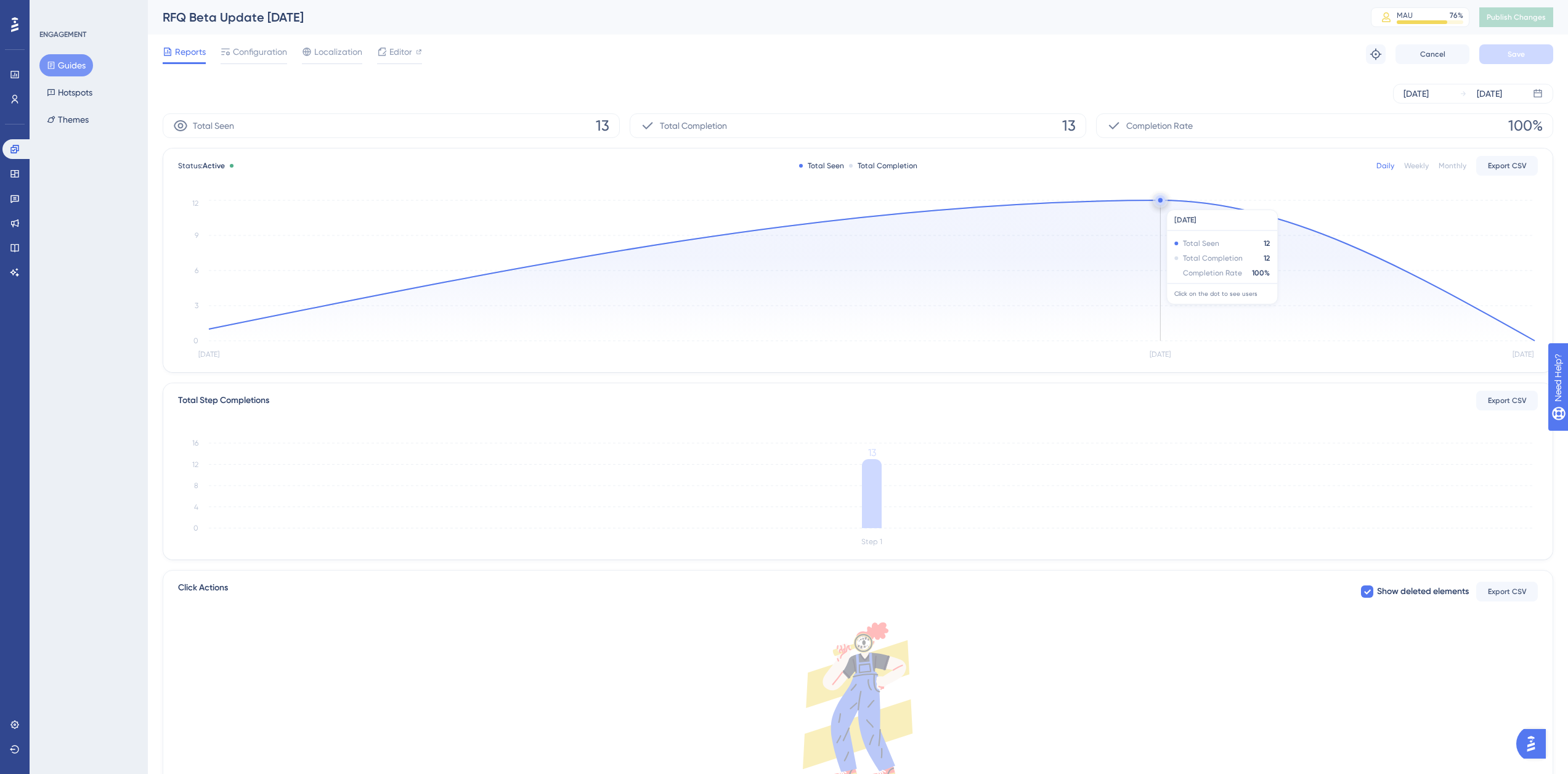
click at [1160, 203] on circle at bounding box center [1159, 200] width 9 height 9
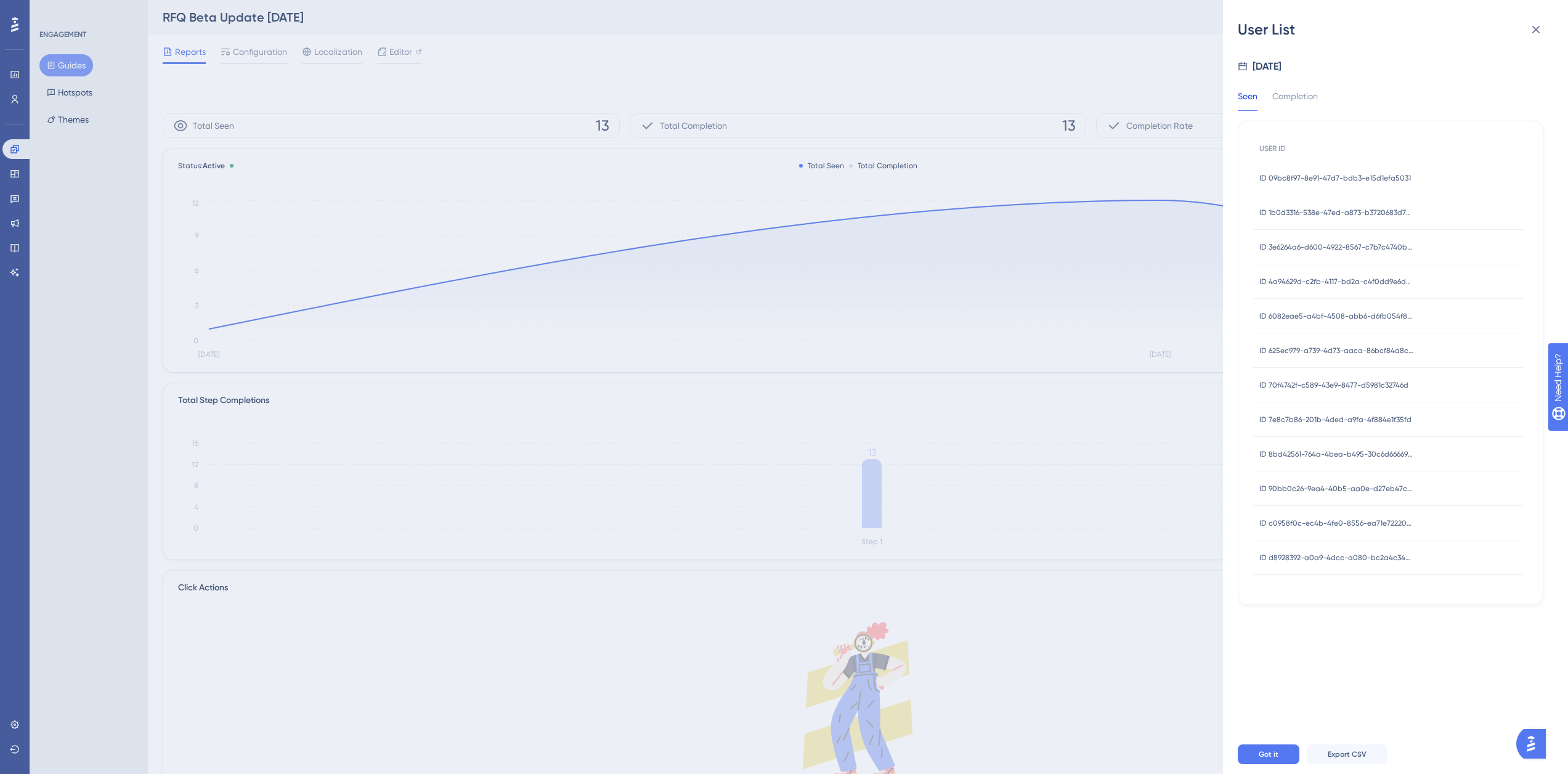
click at [1346, 181] on span "ID 09bc8f97-8e91-47d7-bdb3-e15d1efa5031" at bounding box center [1335, 177] width 151 height 9
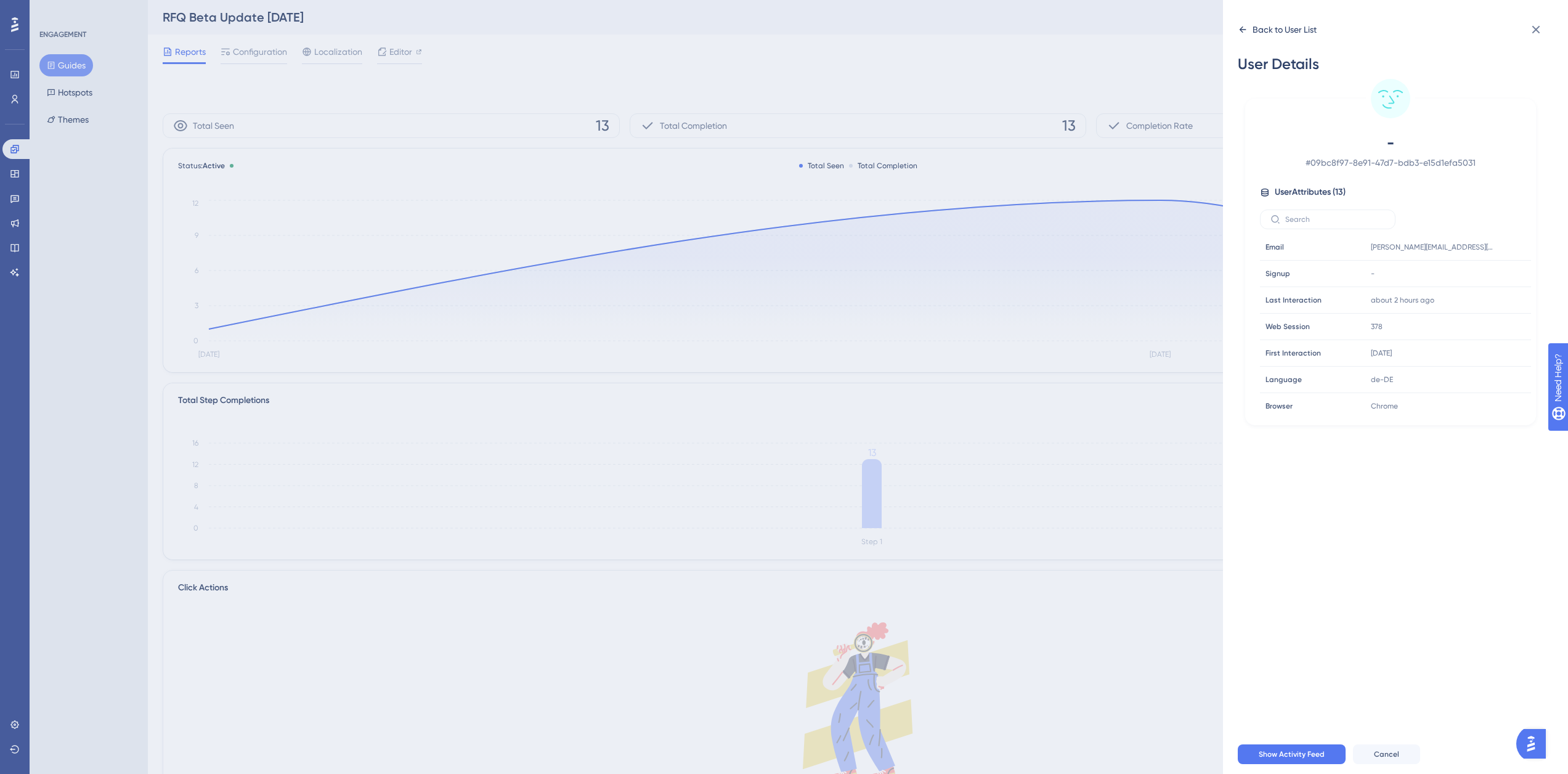
click at [1263, 34] on div "Back to User List" at bounding box center [1284, 29] width 64 height 15
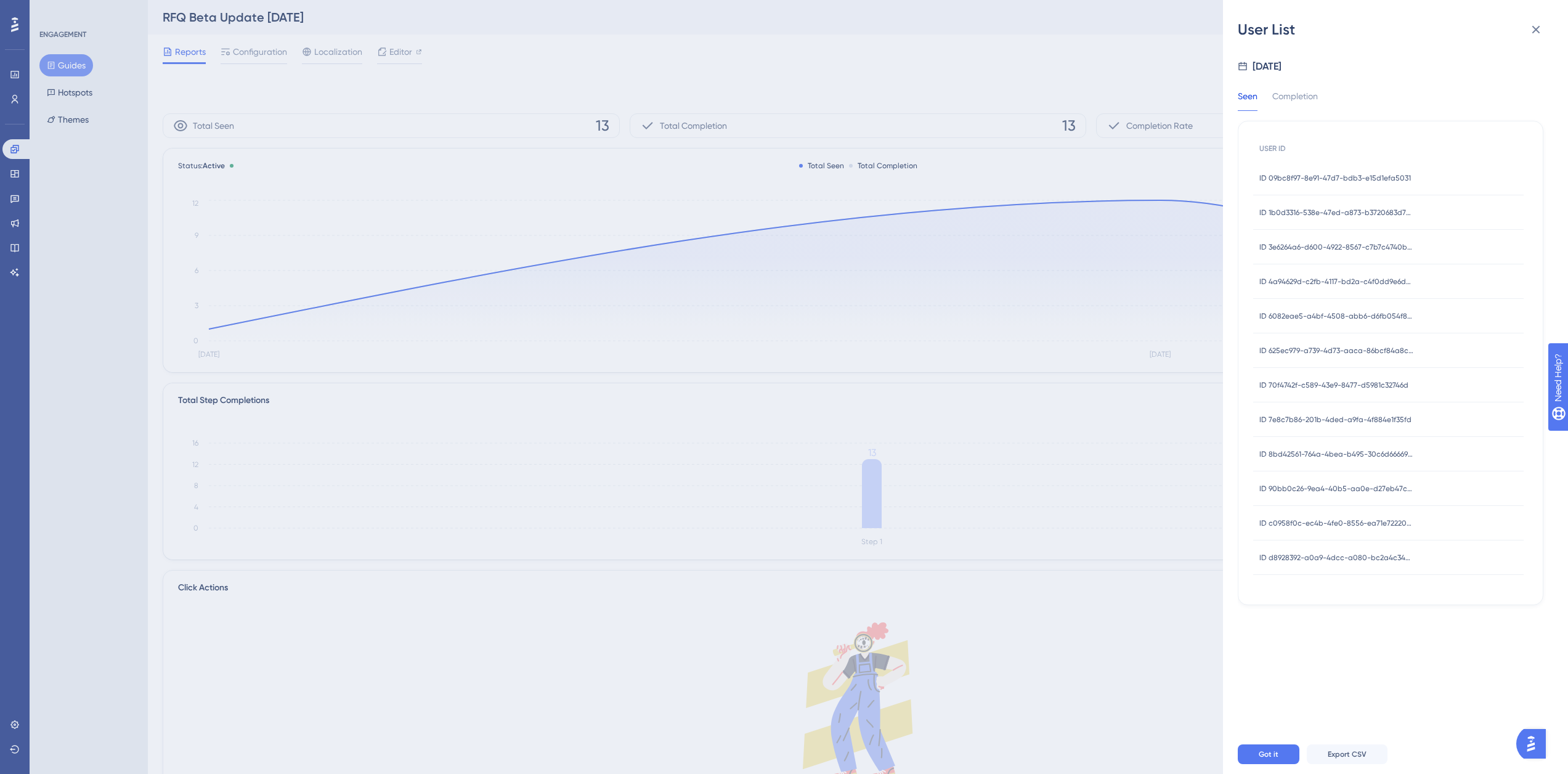
click at [1343, 215] on span "ID 1b0d3316-538e-47ed-a873-b3720683d72e" at bounding box center [1336, 212] width 154 height 9
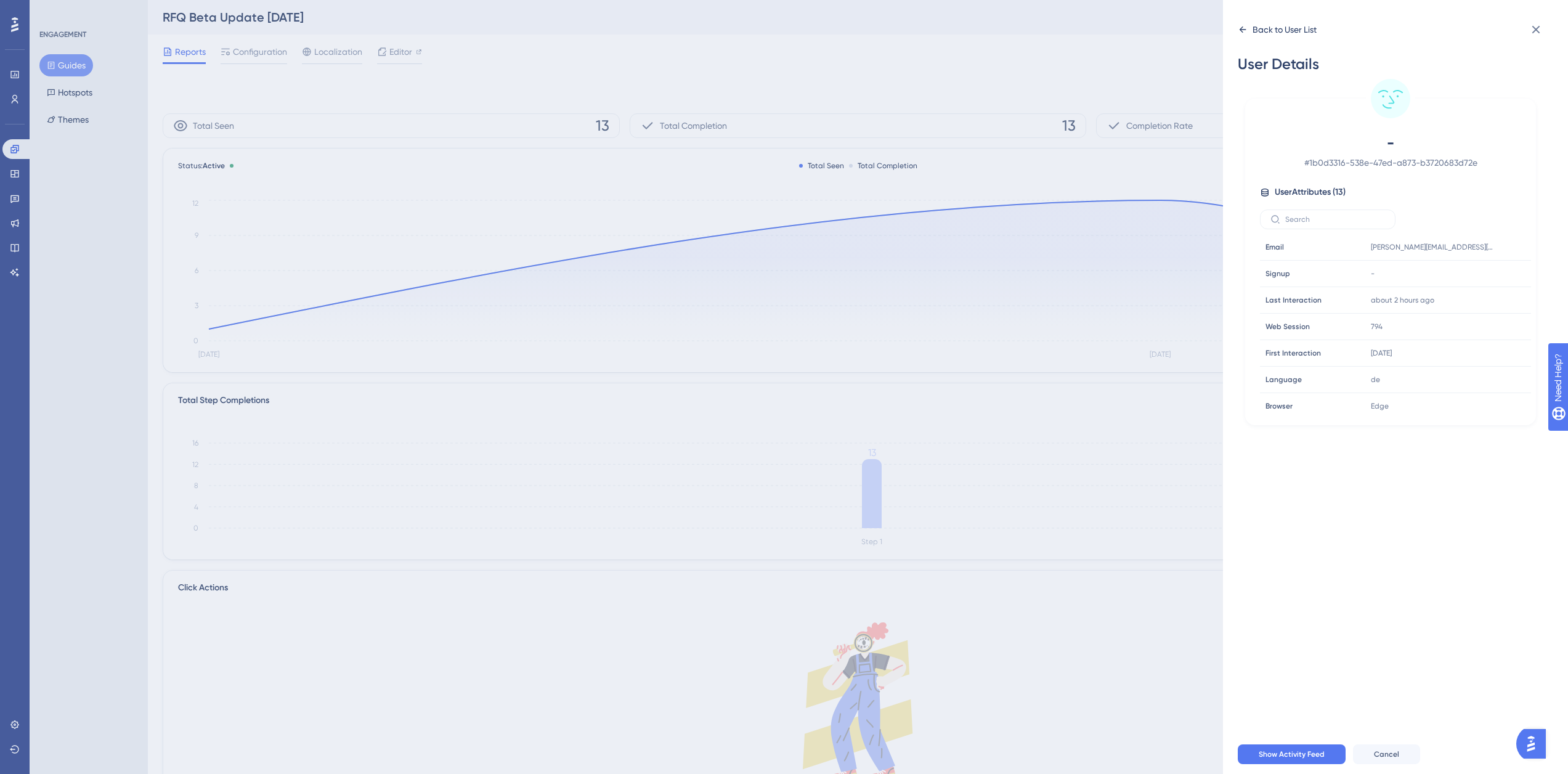
click at [1269, 29] on div "Back to User List" at bounding box center [1284, 29] width 64 height 15
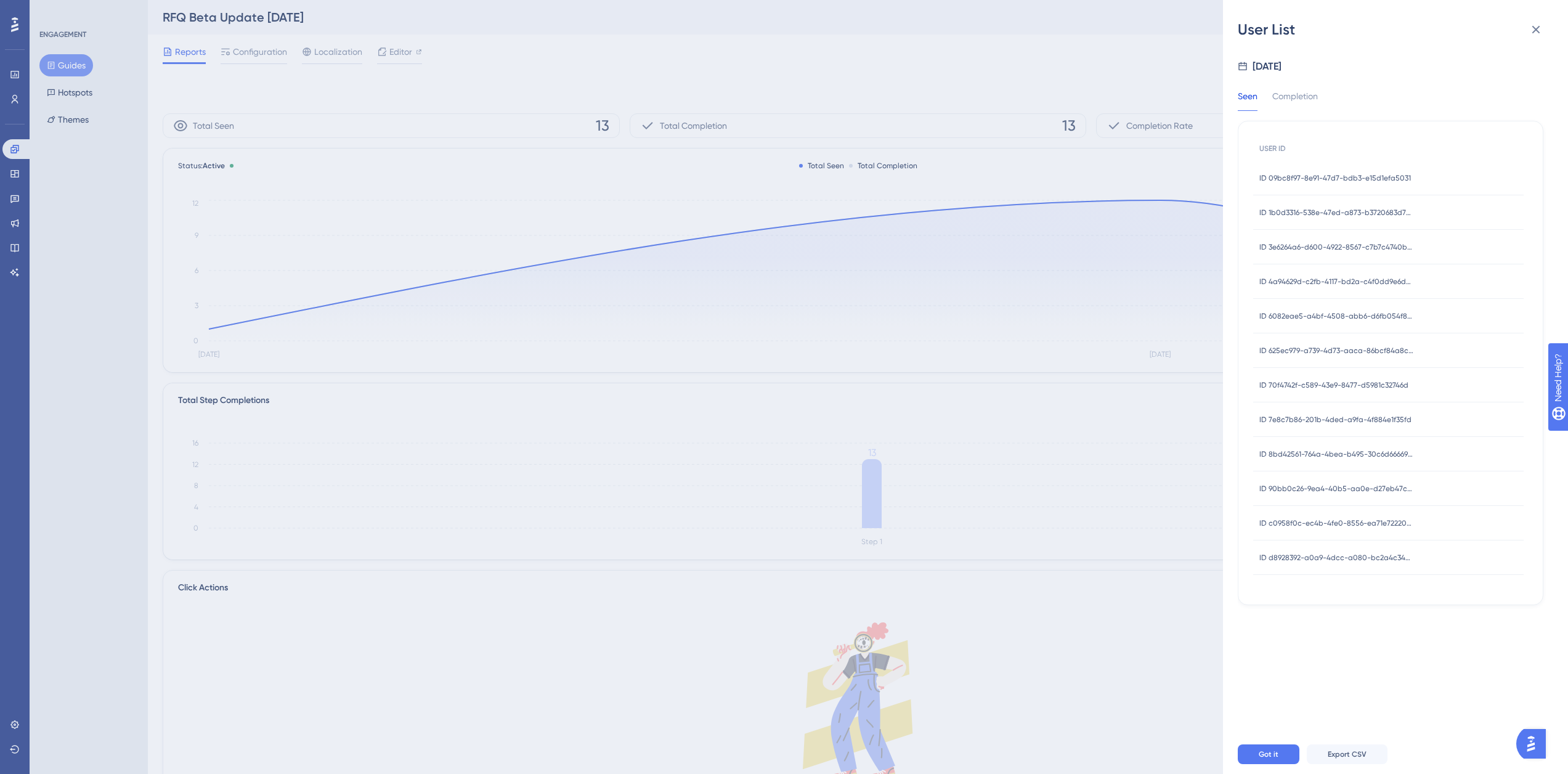
click at [1308, 251] on span "ID 3e6264a6-d600-4922-8567-c7b7c4740bfa" at bounding box center [1336, 246] width 154 height 9
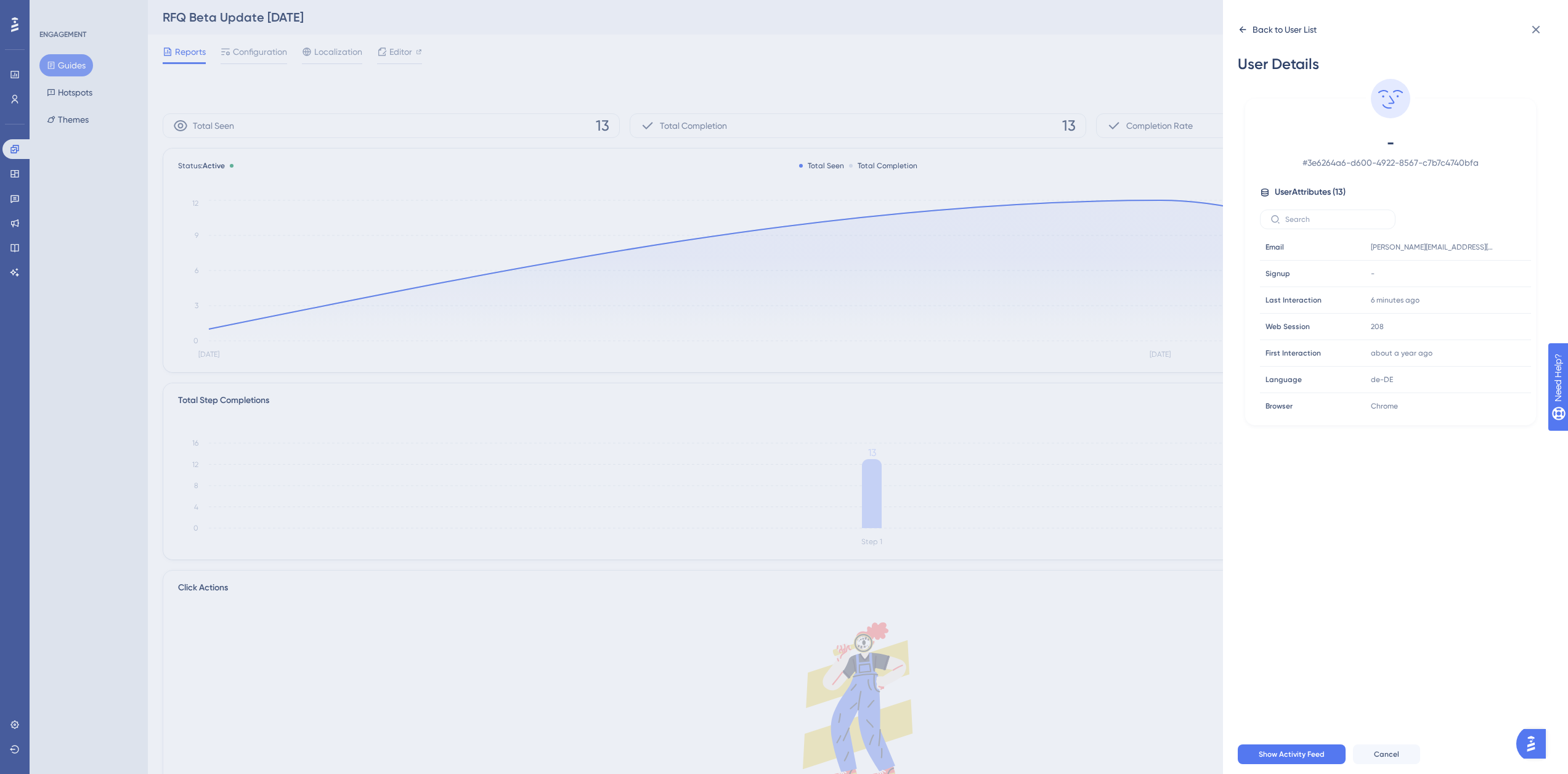
click at [1295, 35] on div "Back to User List" at bounding box center [1284, 29] width 64 height 15
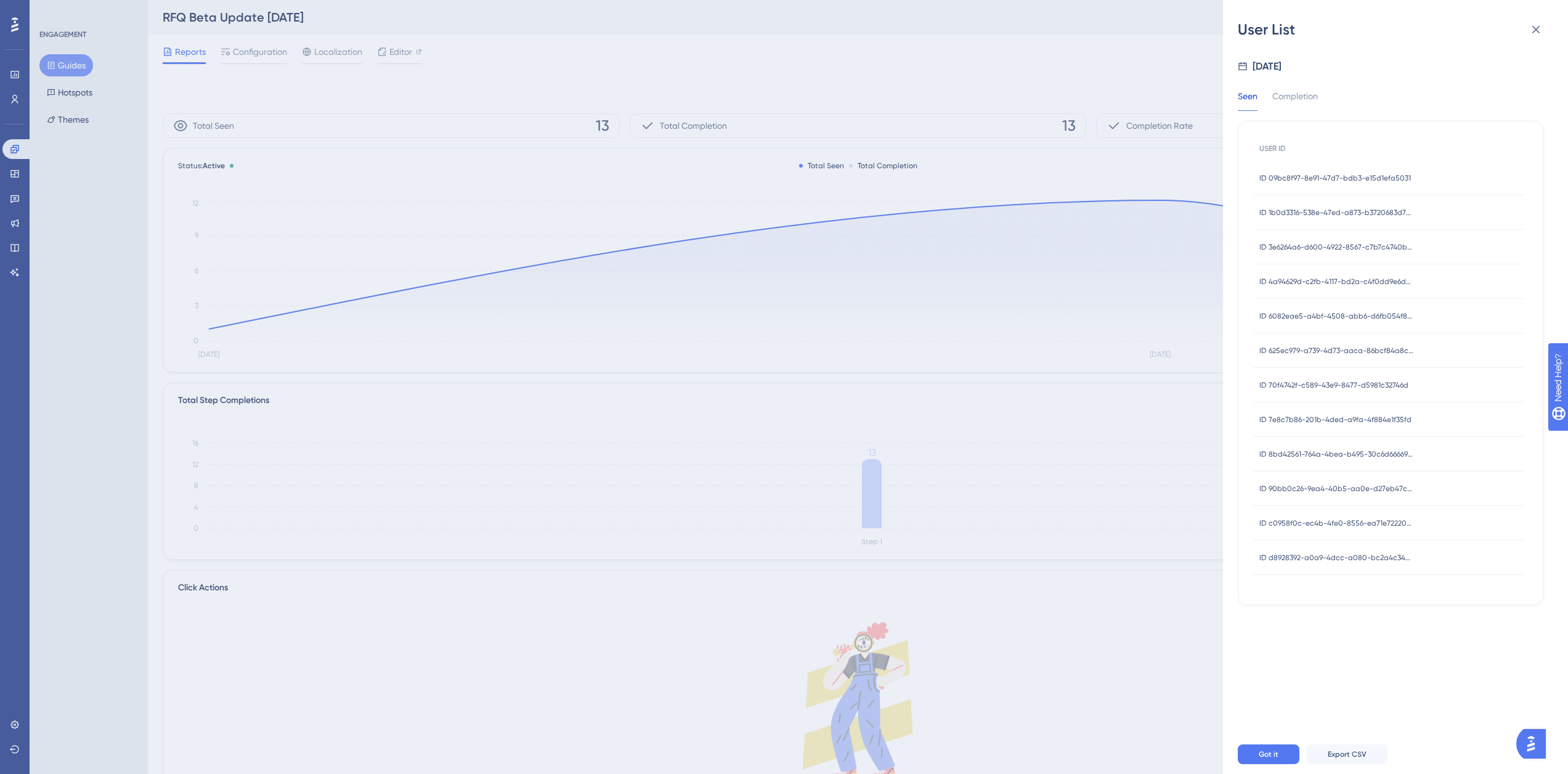
click at [1334, 279] on span "ID 4a94629d-c2fb-4117-bd2a-c4f0dd9e6daa" at bounding box center [1336, 281] width 154 height 9
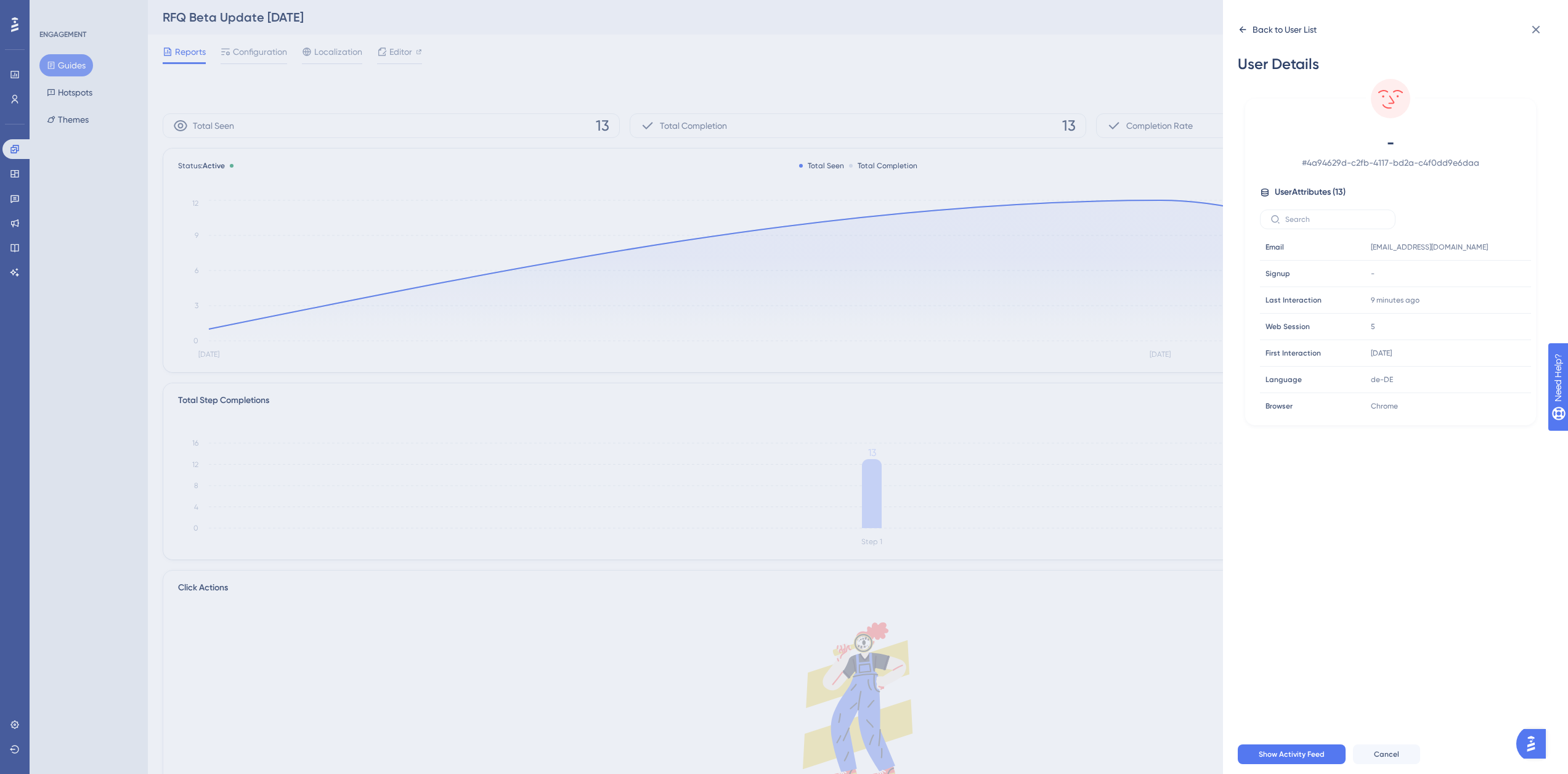
click at [1265, 34] on div "Back to User List" at bounding box center [1284, 29] width 64 height 15
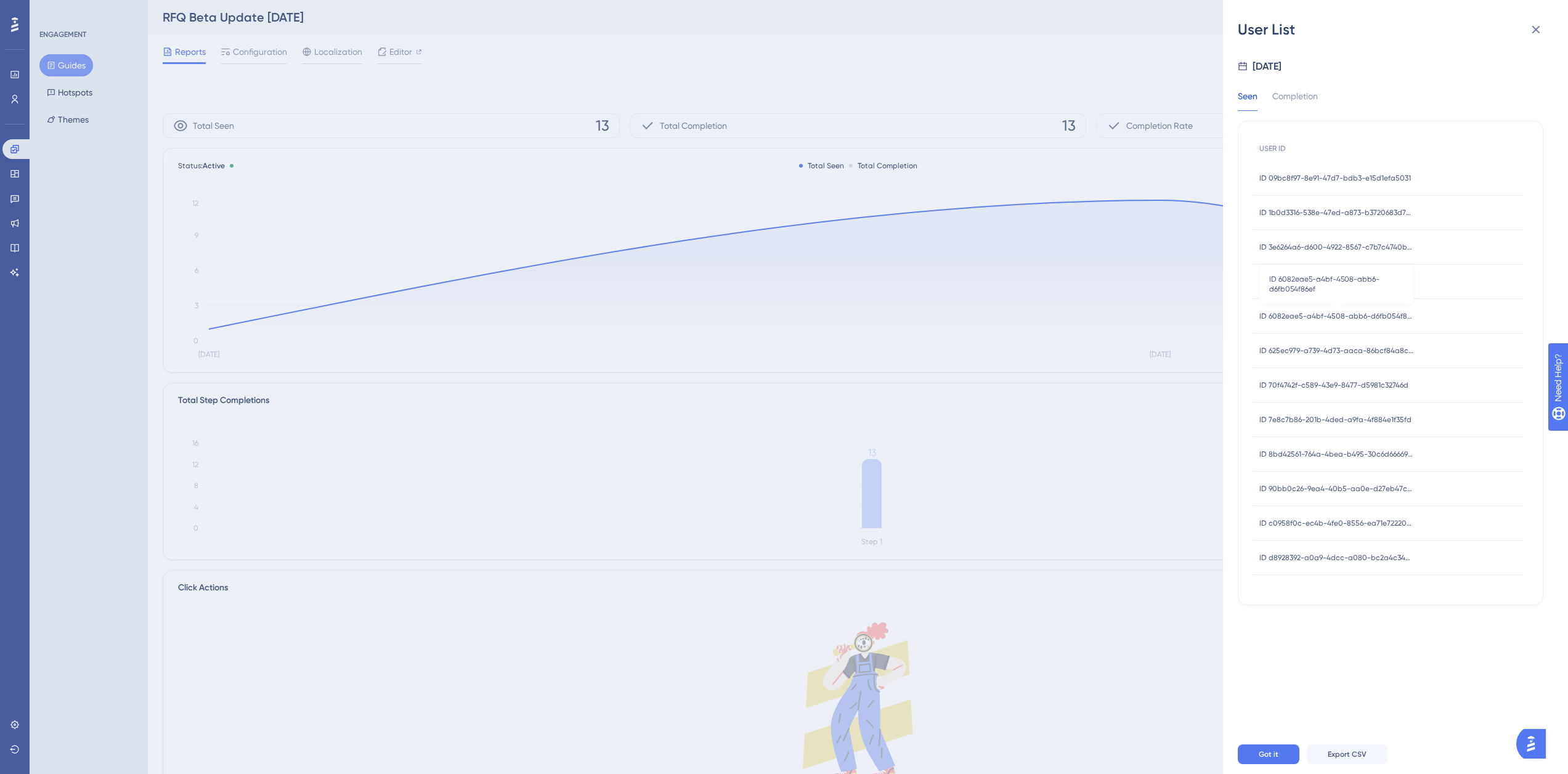
click at [1354, 313] on span "ID 6082eae5-a4bf-4508-abb6-d6fb054f86ef" at bounding box center [1336, 315] width 154 height 9
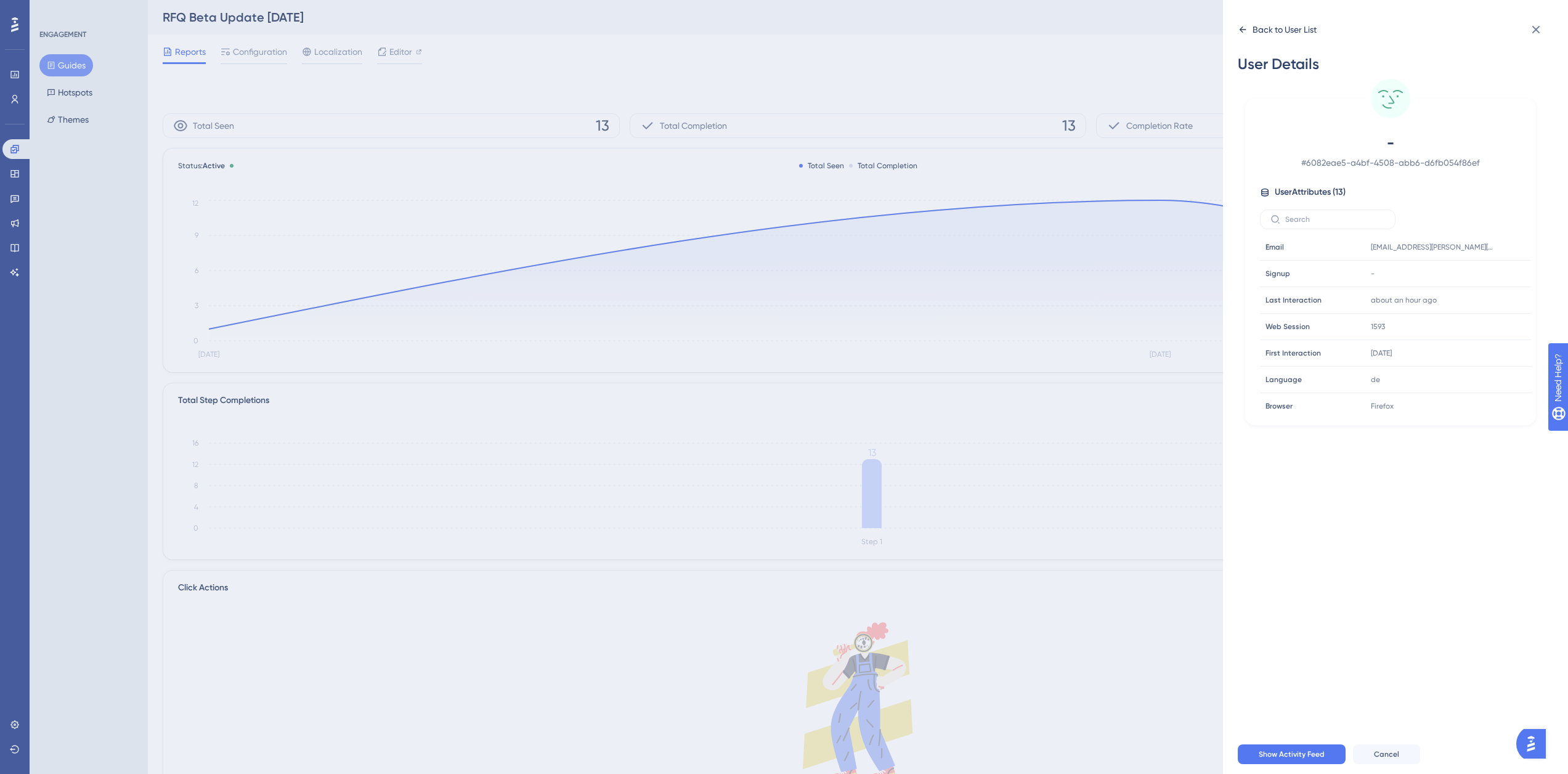
click at [1284, 36] on div "Back to User List" at bounding box center [1284, 29] width 64 height 15
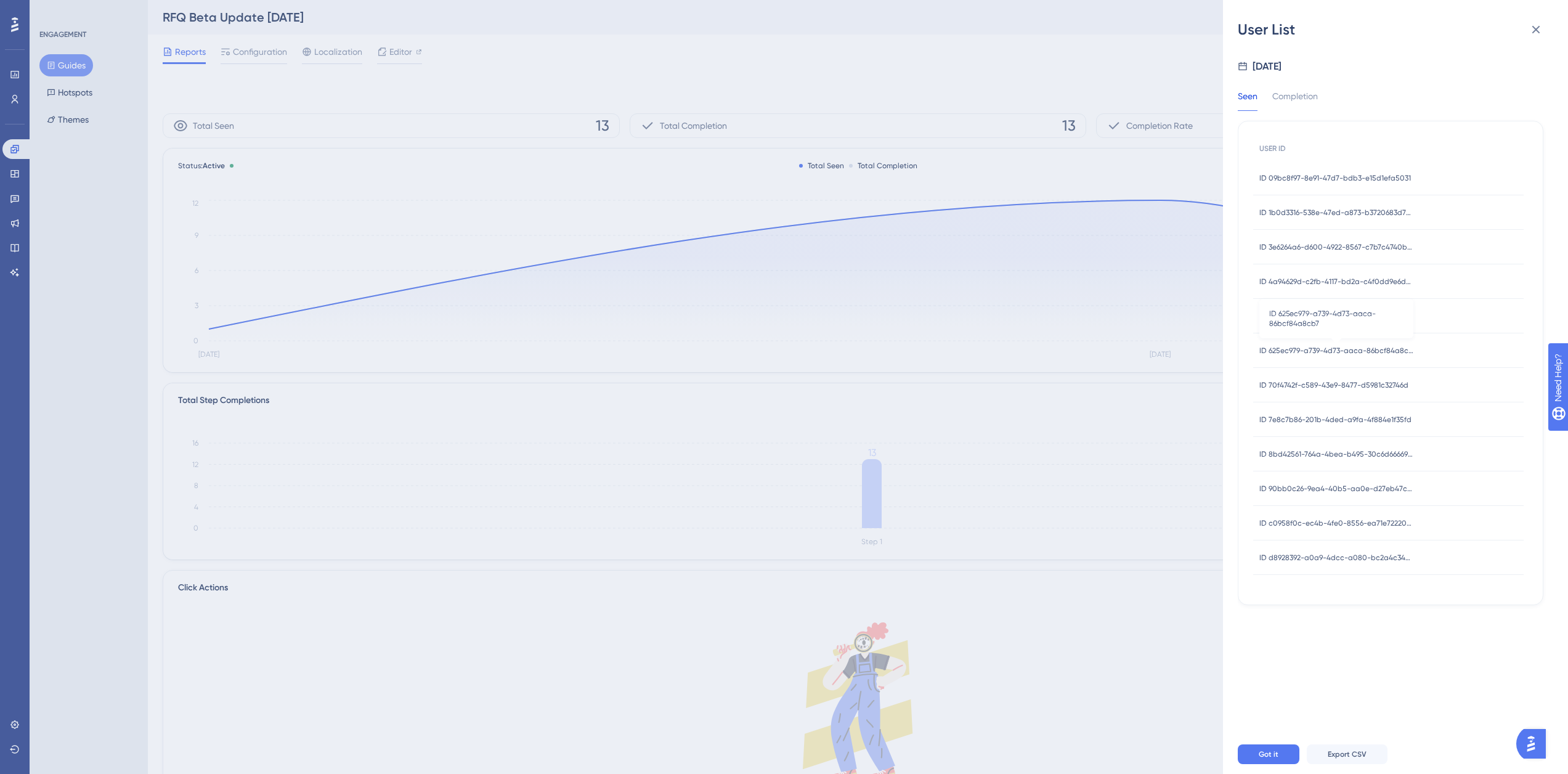
click at [1320, 352] on span "ID 625ec979-a739-4d73-aaca-86bcf84a8cb7" at bounding box center [1336, 350] width 154 height 9
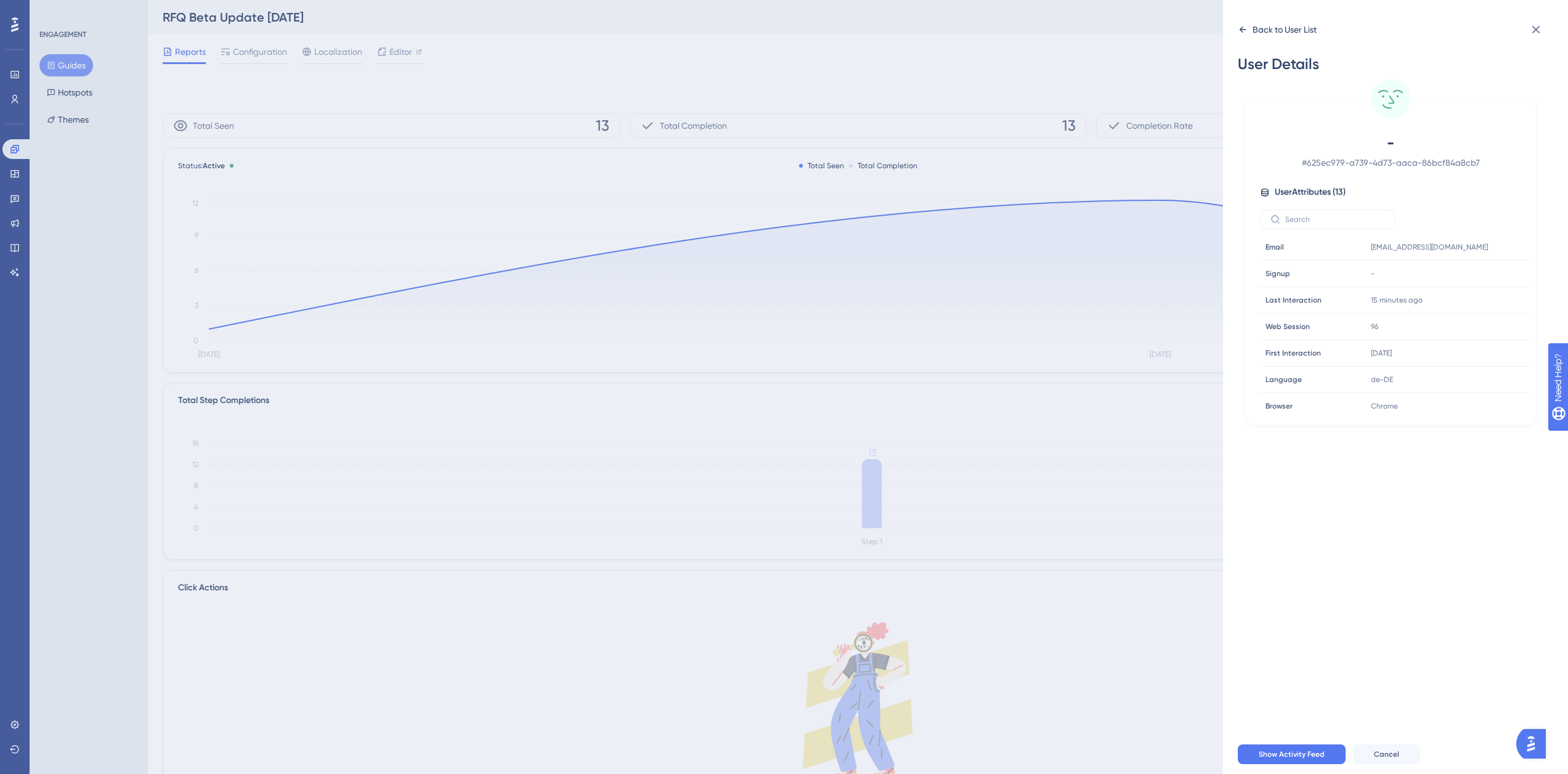
click at [1262, 30] on div "Back to User List" at bounding box center [1284, 29] width 64 height 15
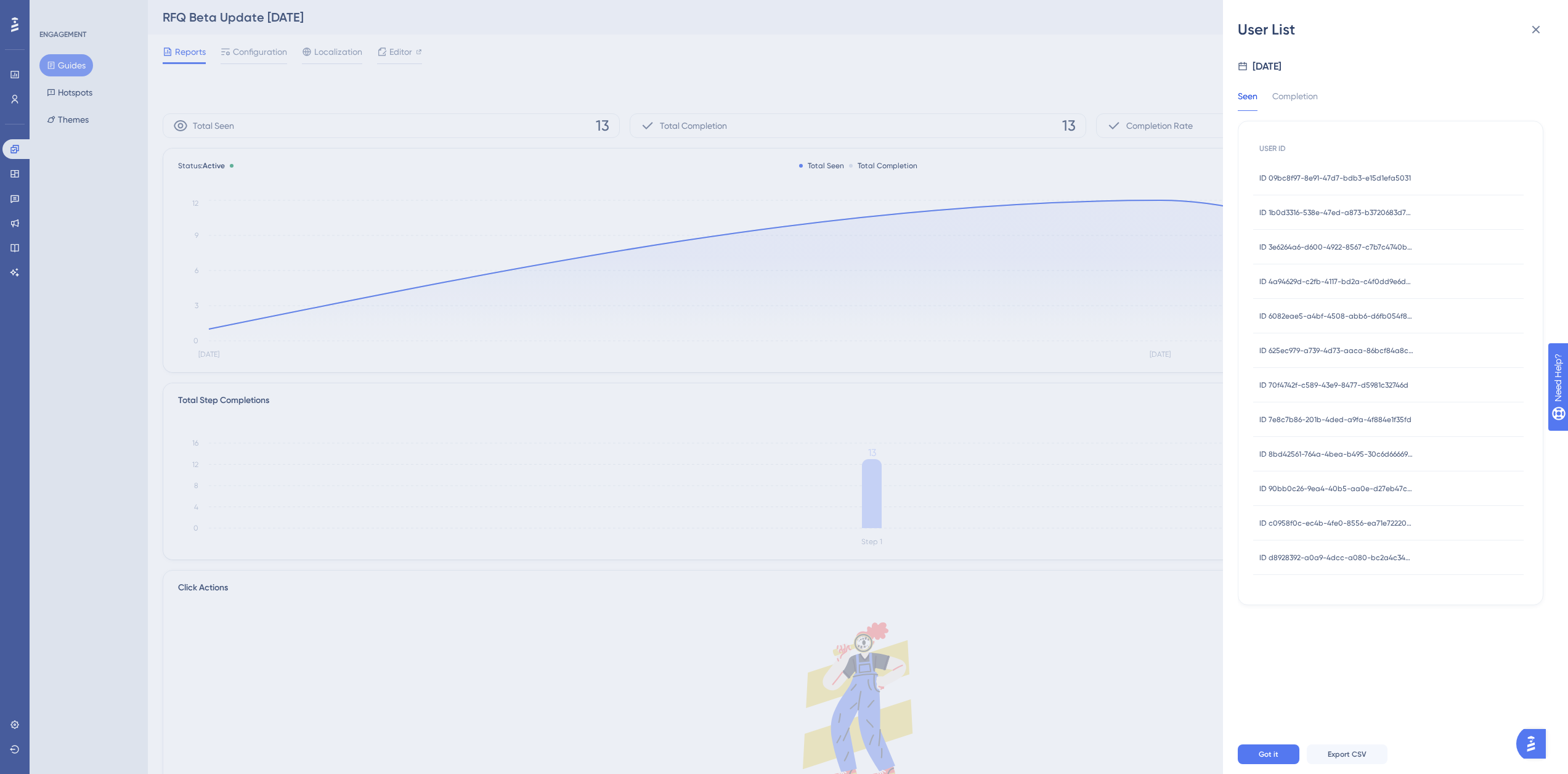
click at [1298, 383] on span "ID 70f4742f-c589-43e9-8477-d5981c32746d" at bounding box center [1333, 385] width 149 height 9
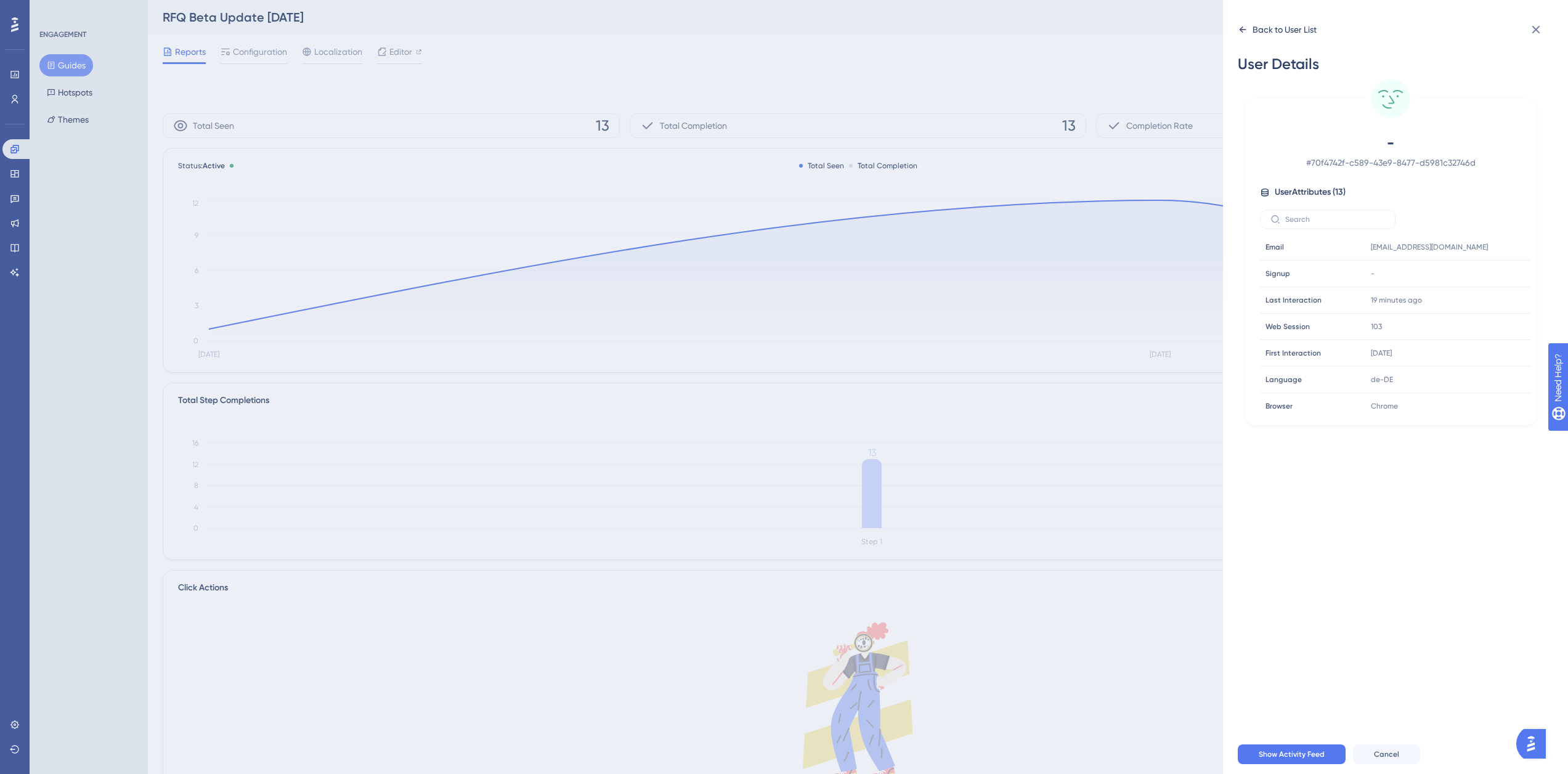
click at [1269, 27] on div "Back to User List" at bounding box center [1284, 29] width 64 height 15
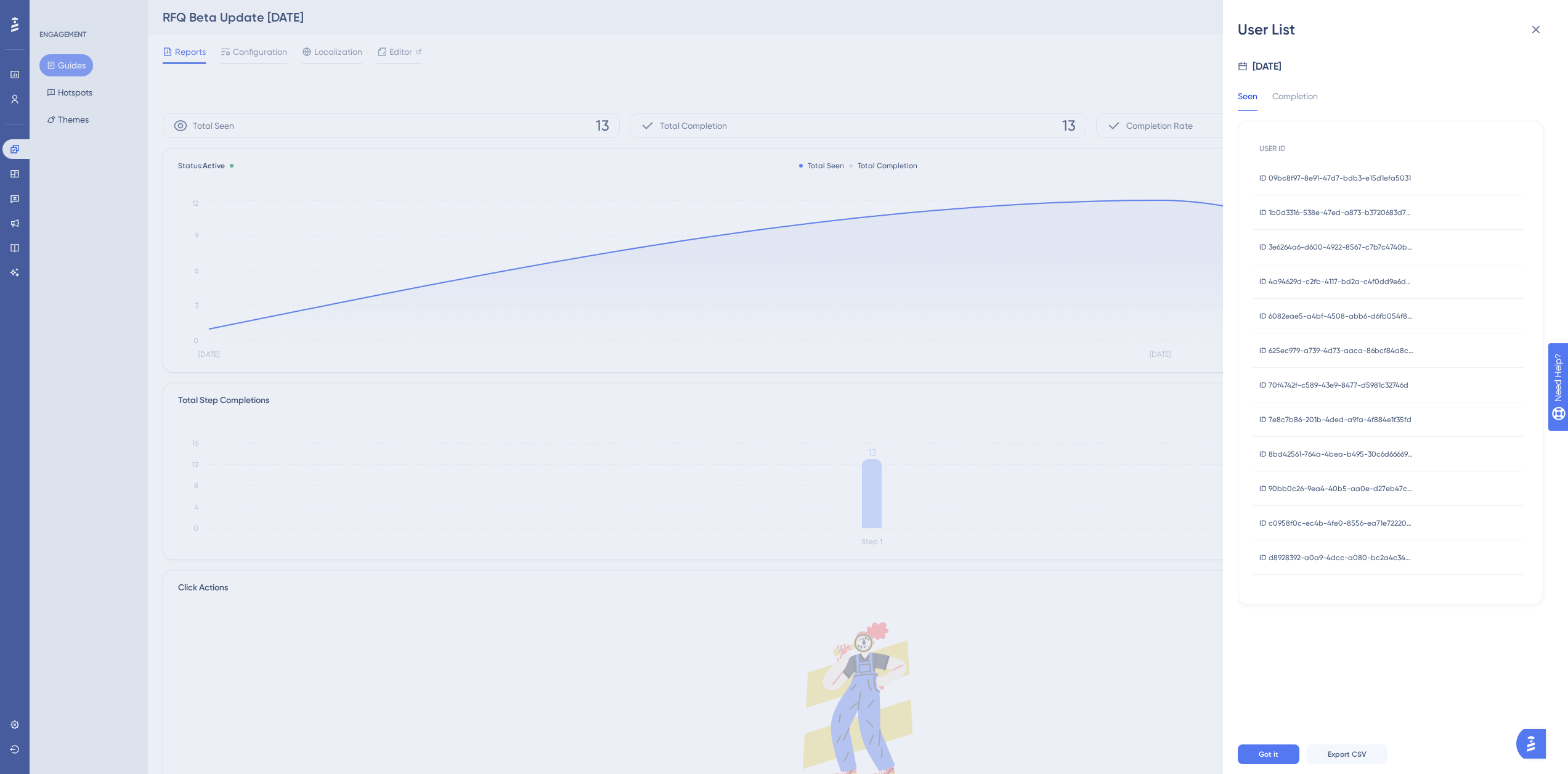
click at [1320, 424] on span "ID 7e8c7b86-201b-4ded-a9fa-4f884e1f35fd" at bounding box center [1335, 419] width 152 height 9
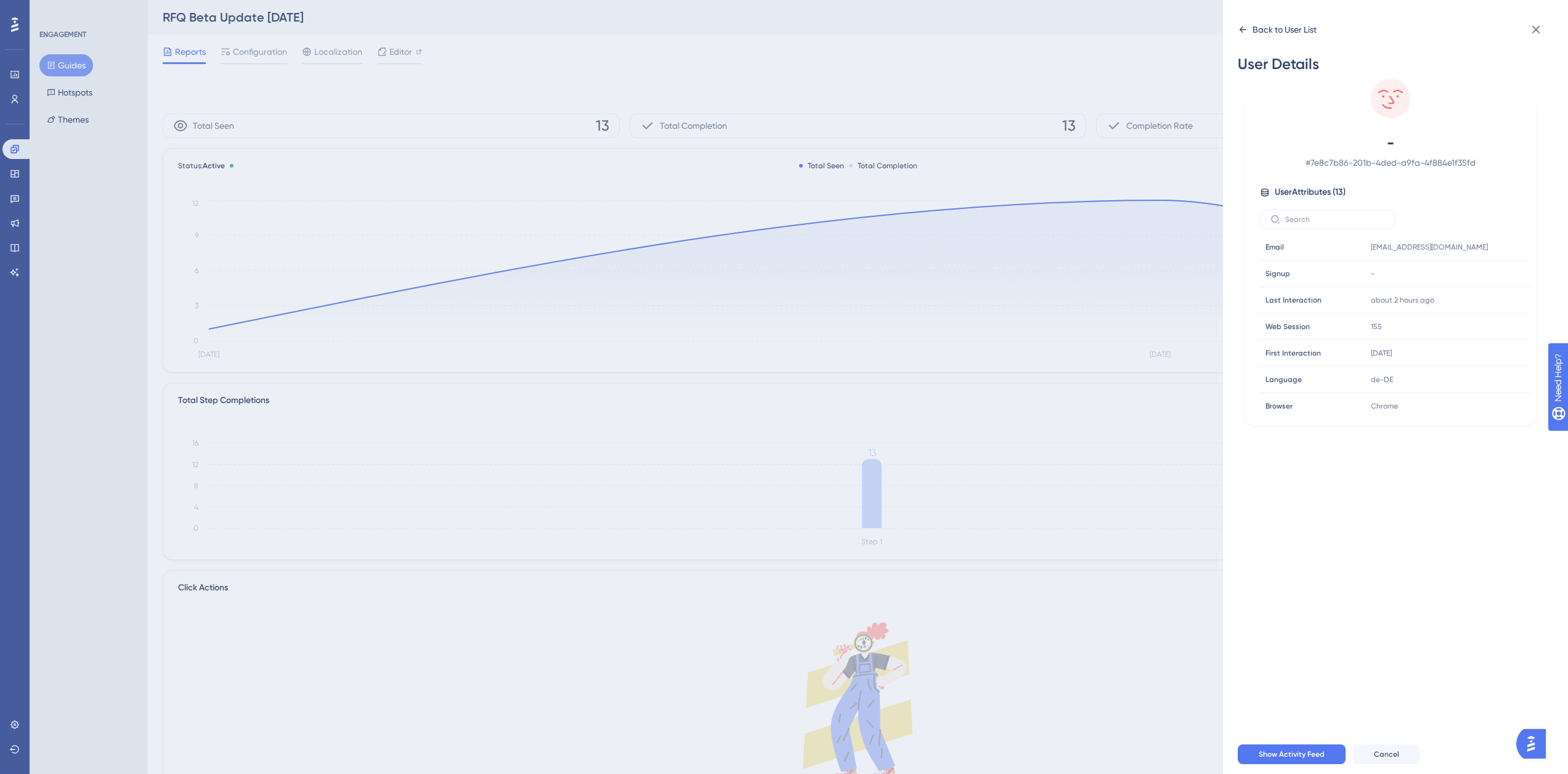
click at [1282, 34] on div "Back to User List" at bounding box center [1284, 29] width 64 height 15
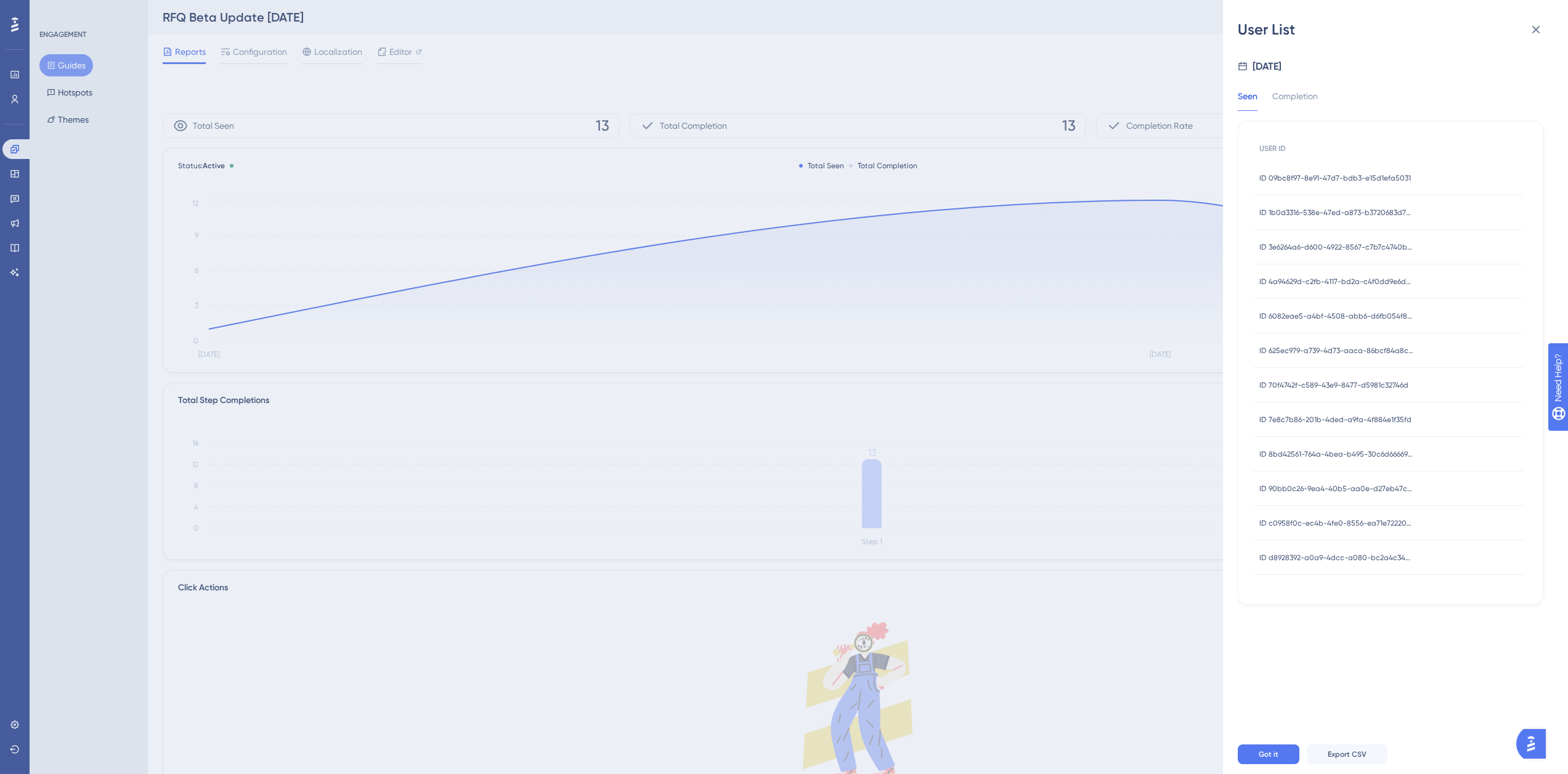
click at [1306, 455] on span "ID 8bd42561-764a-4bea-b495-30c6d6666916" at bounding box center [1336, 454] width 154 height 9
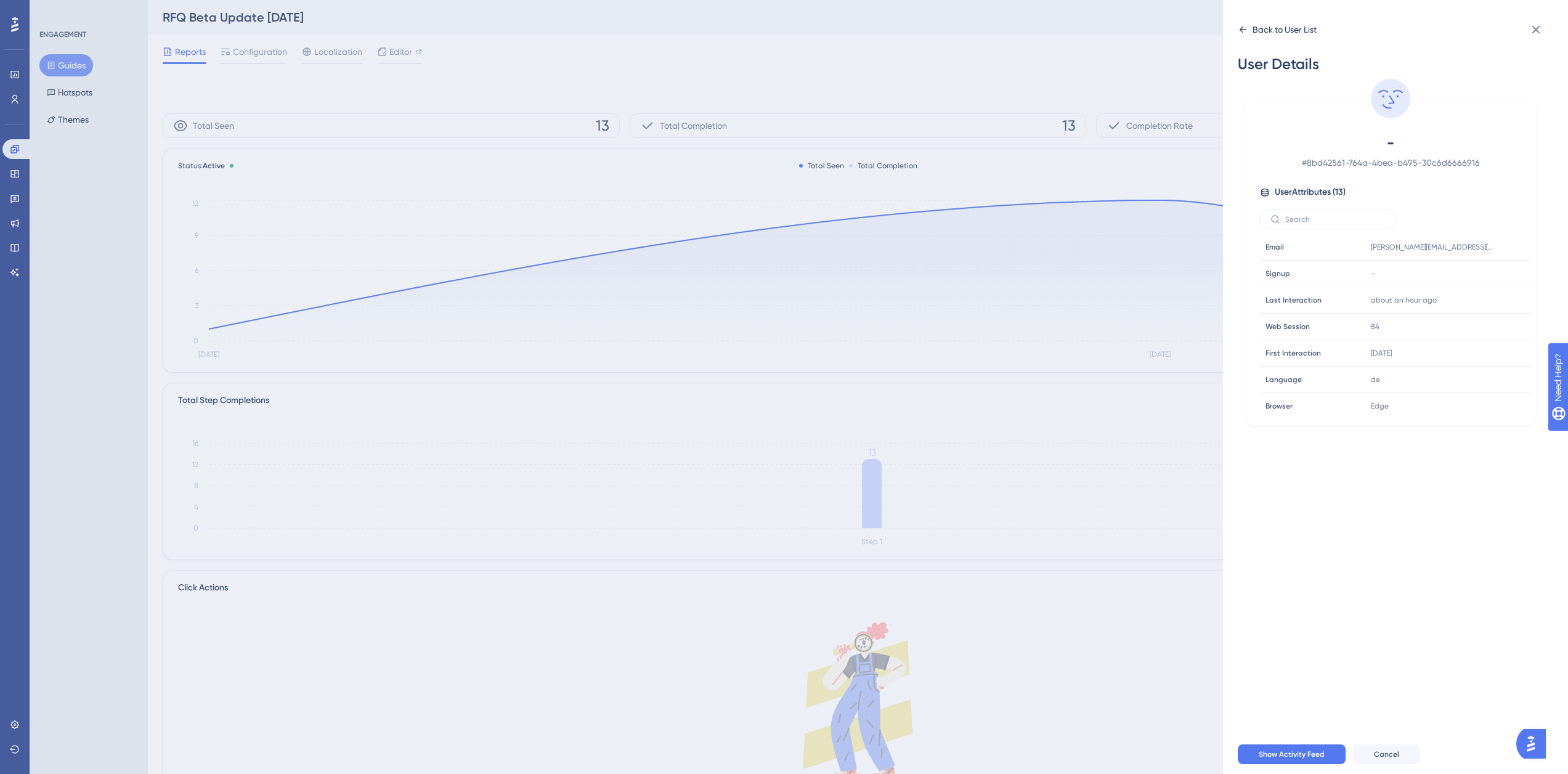
click at [1275, 33] on div "Back to User List" at bounding box center [1284, 29] width 64 height 15
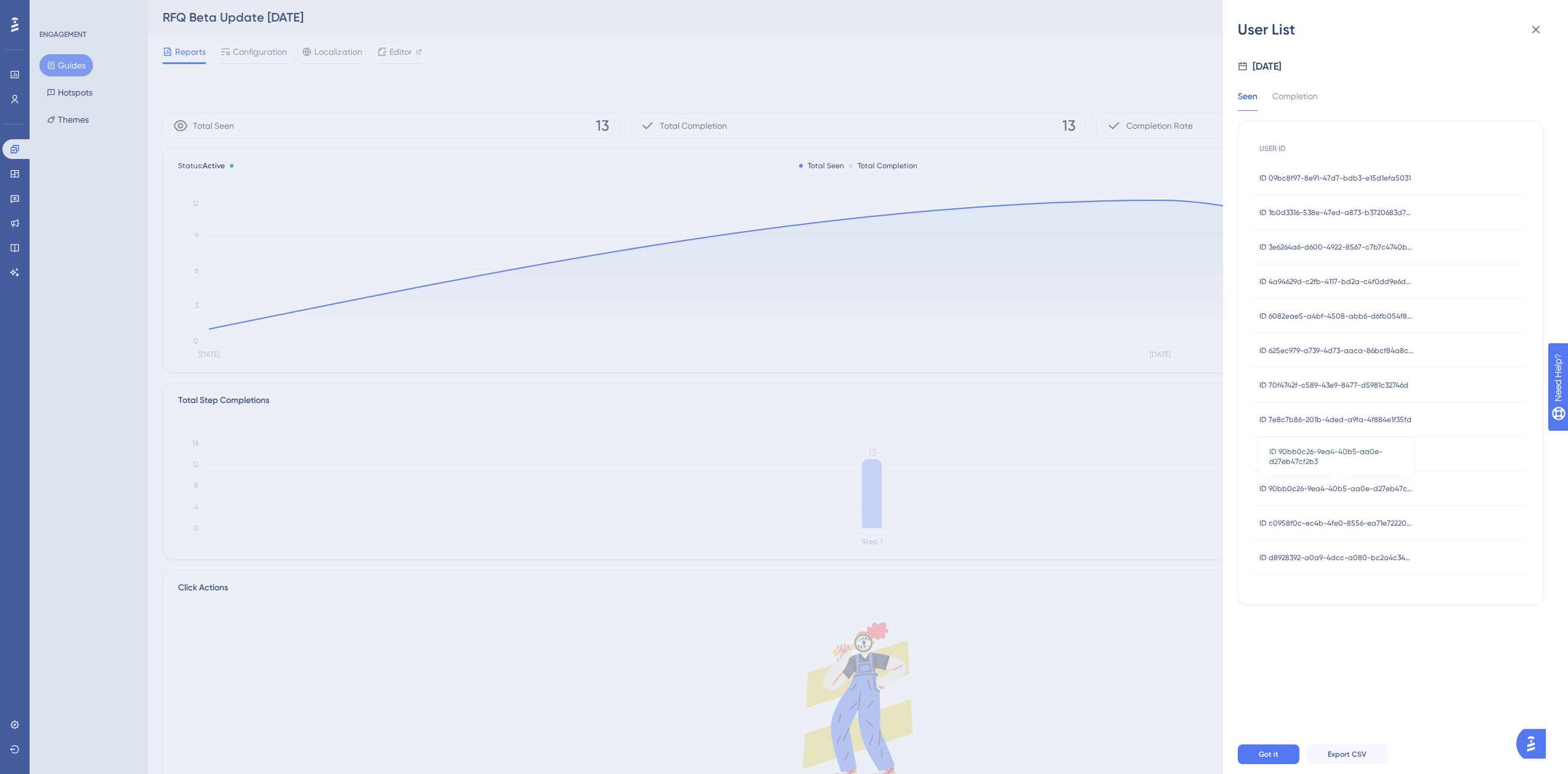
click at [1318, 491] on span "ID 90bb0c26-9ea4-40b5-aa0e-d27eb47cf2b3" at bounding box center [1336, 488] width 154 height 9
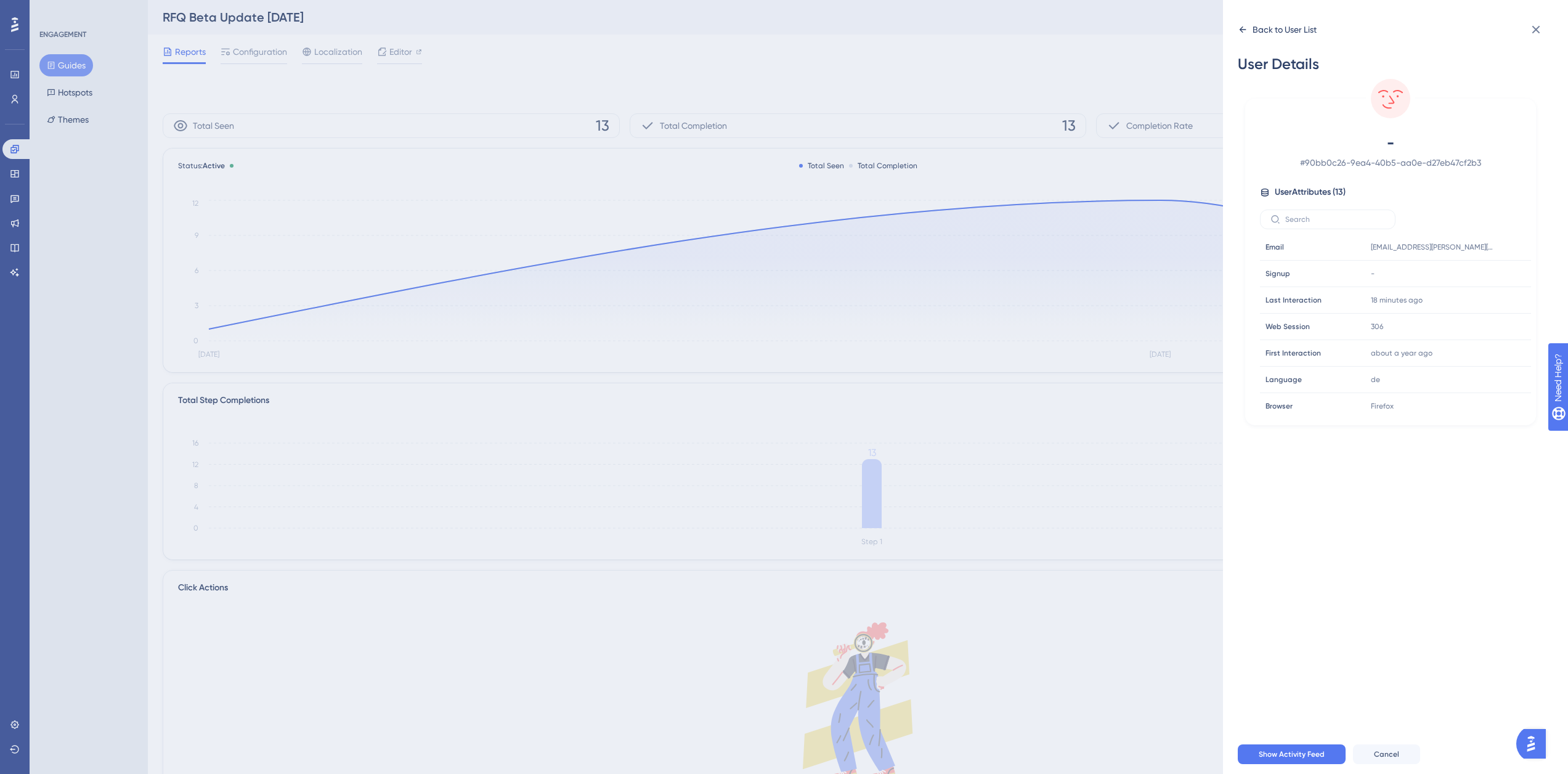
click at [1283, 33] on div "Back to User List" at bounding box center [1284, 29] width 64 height 15
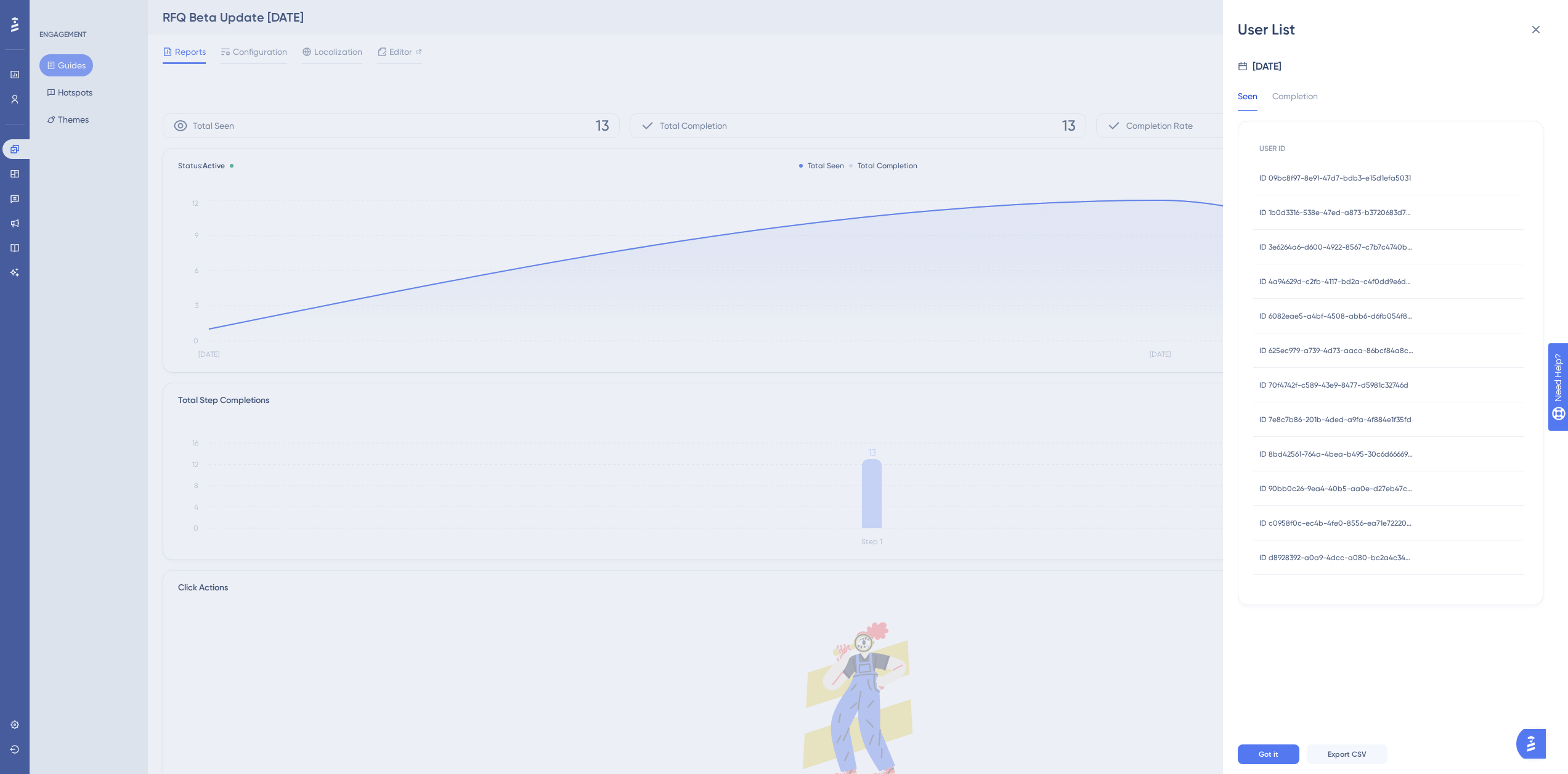
click at [1321, 523] on span "ID c0958f0c-ec4b-4fe0-8556-ea71e72220a9" at bounding box center [1336, 523] width 154 height 9
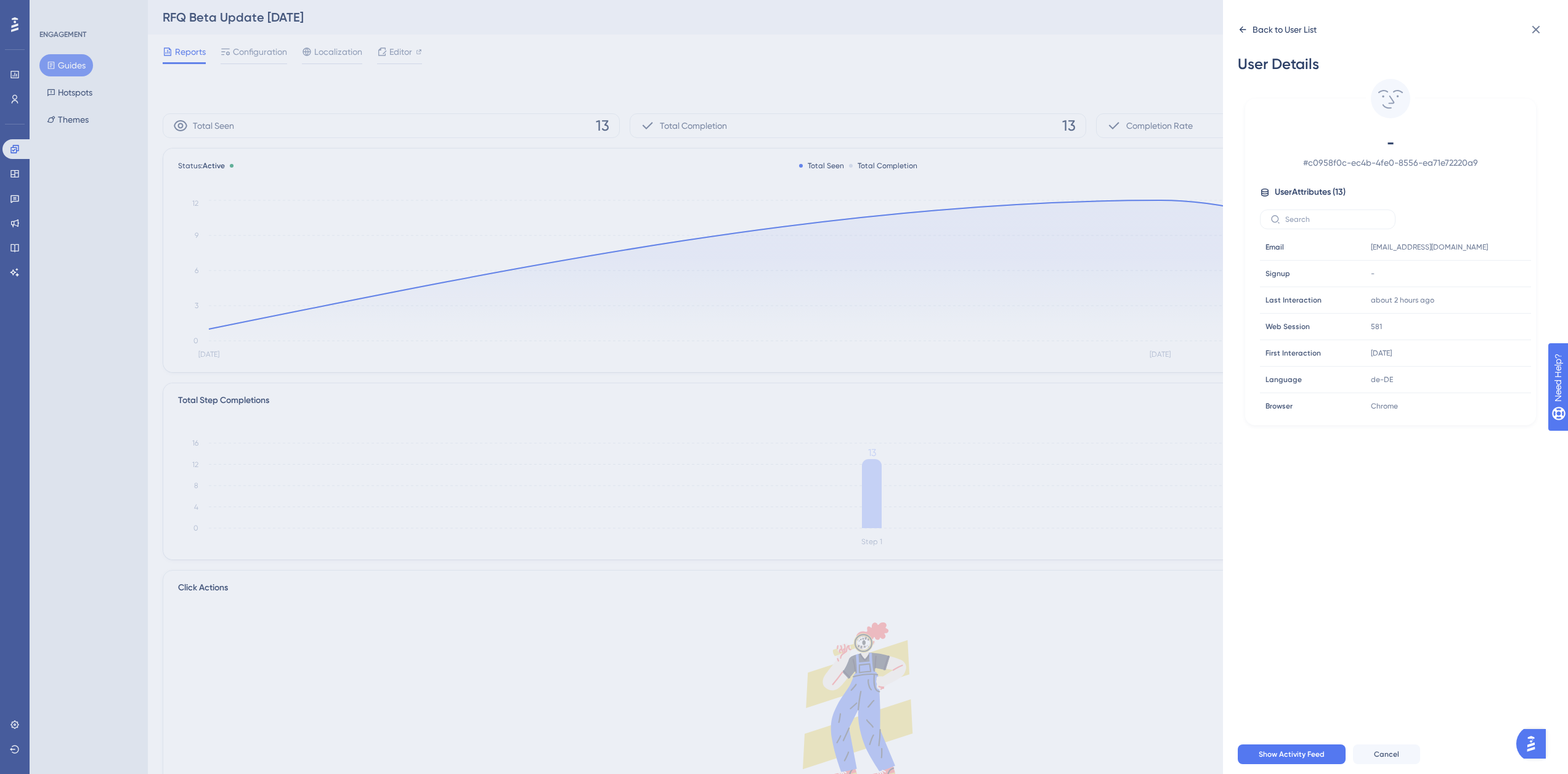
click at [1284, 34] on div "Back to User List" at bounding box center [1284, 29] width 64 height 15
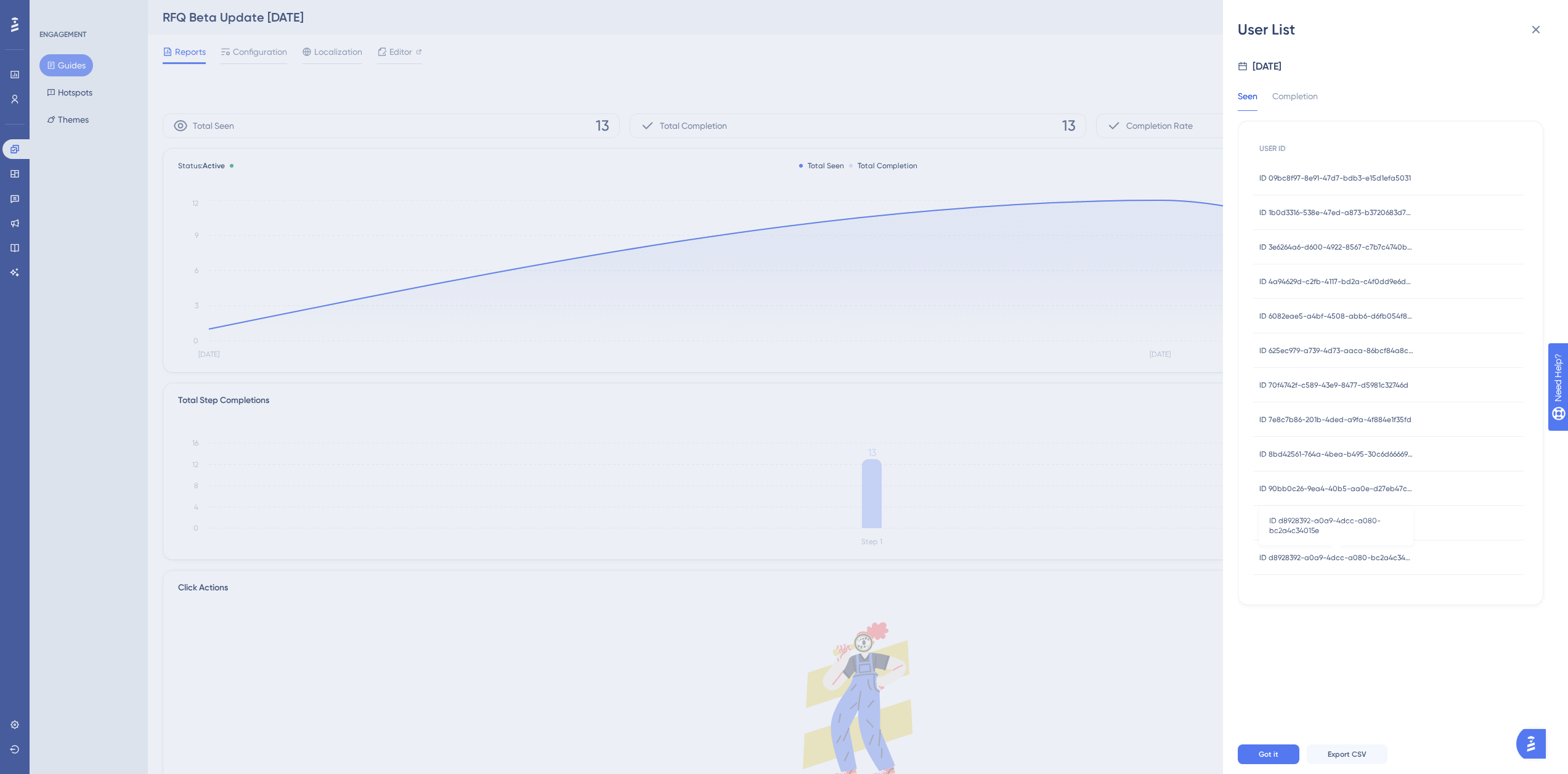
click at [1343, 563] on div "ID d8928392-a0a9-4dcc-a080-bc2a4c34015e ID d8928392-a0a9-4dcc-a080-bc2a4c34015e" at bounding box center [1336, 558] width 154 height 34
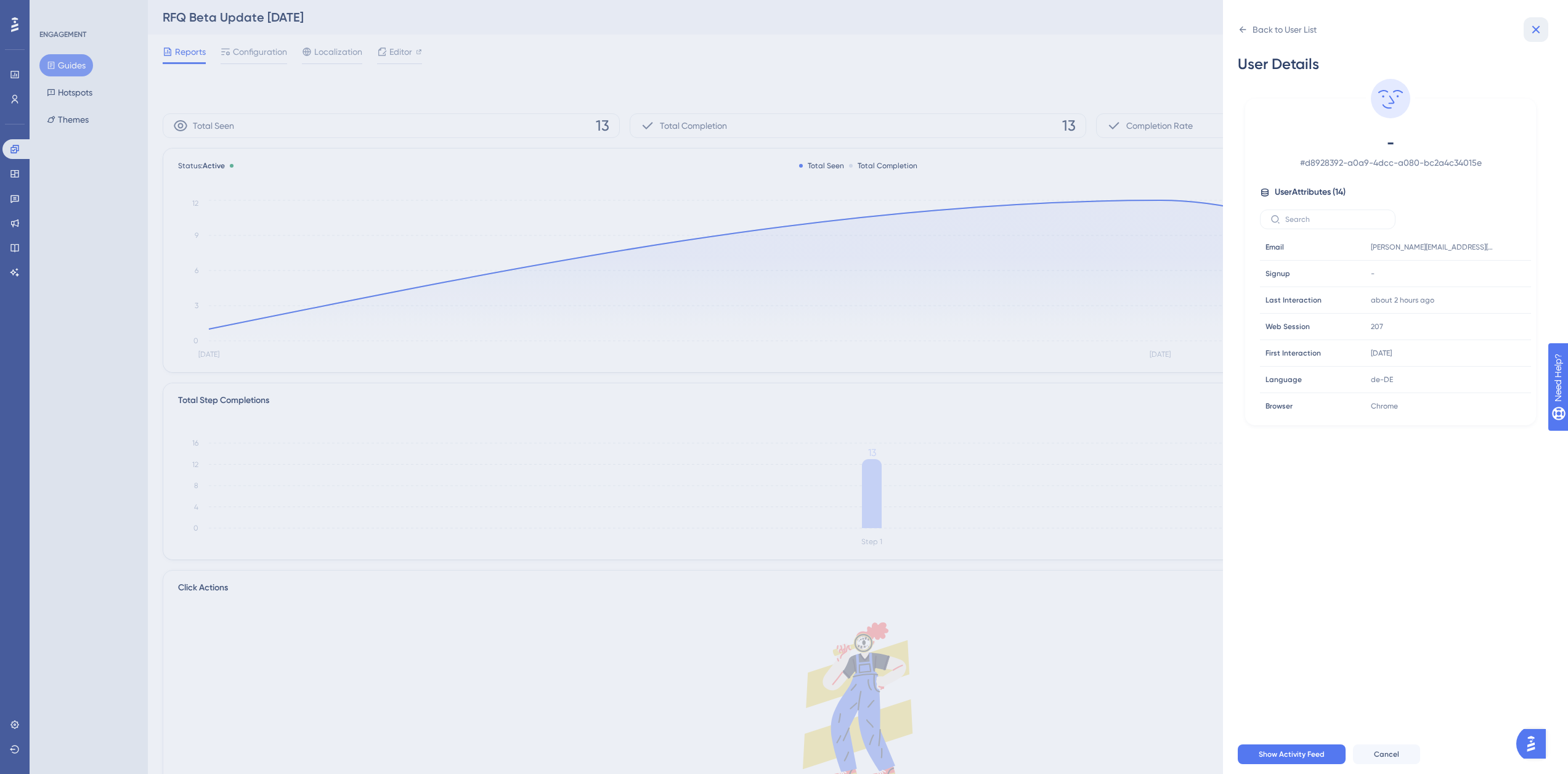
click at [1538, 34] on icon at bounding box center [1535, 29] width 15 height 15
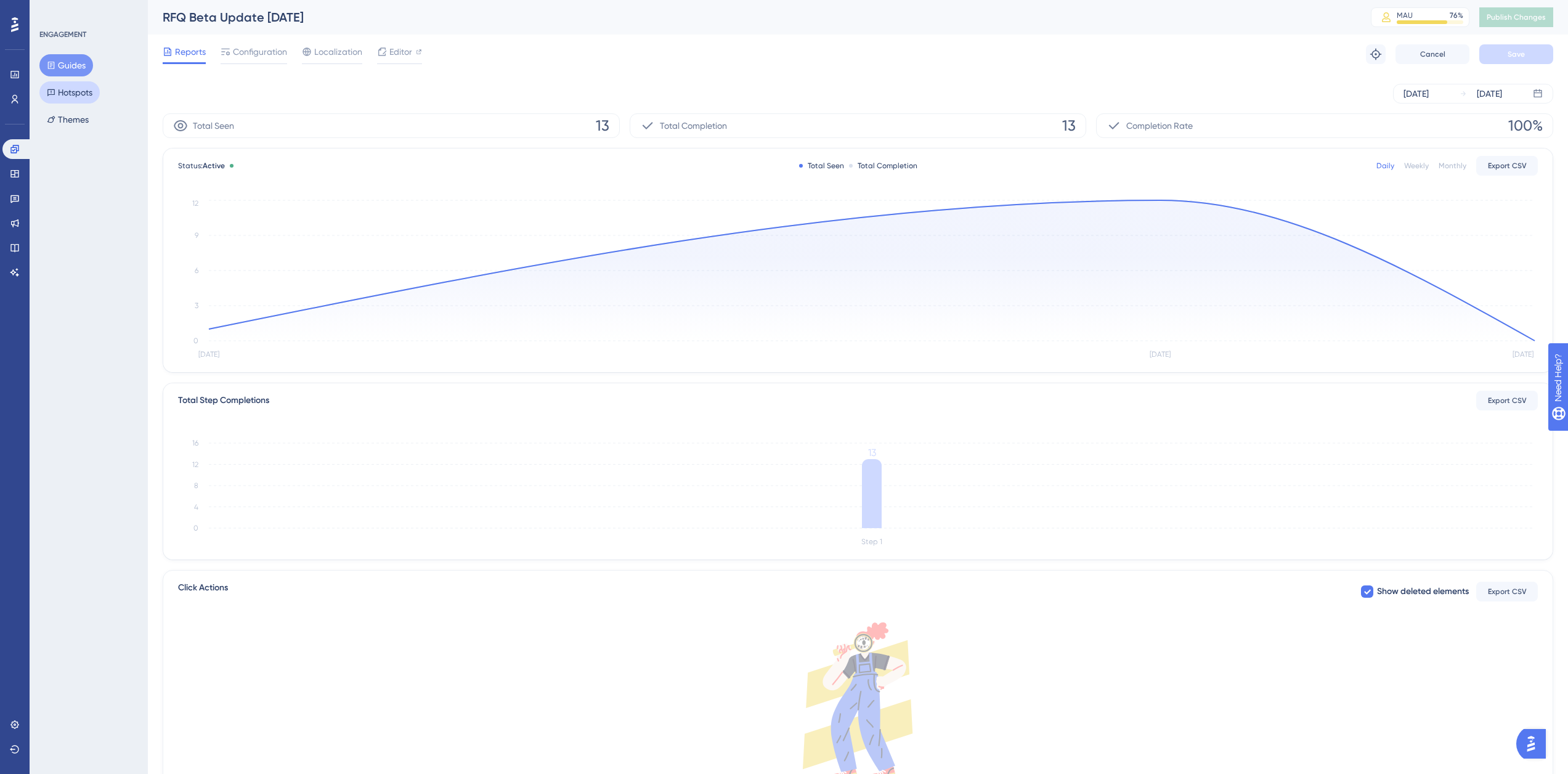
click at [81, 92] on button "Hotspots" at bounding box center [70, 92] width 60 height 22
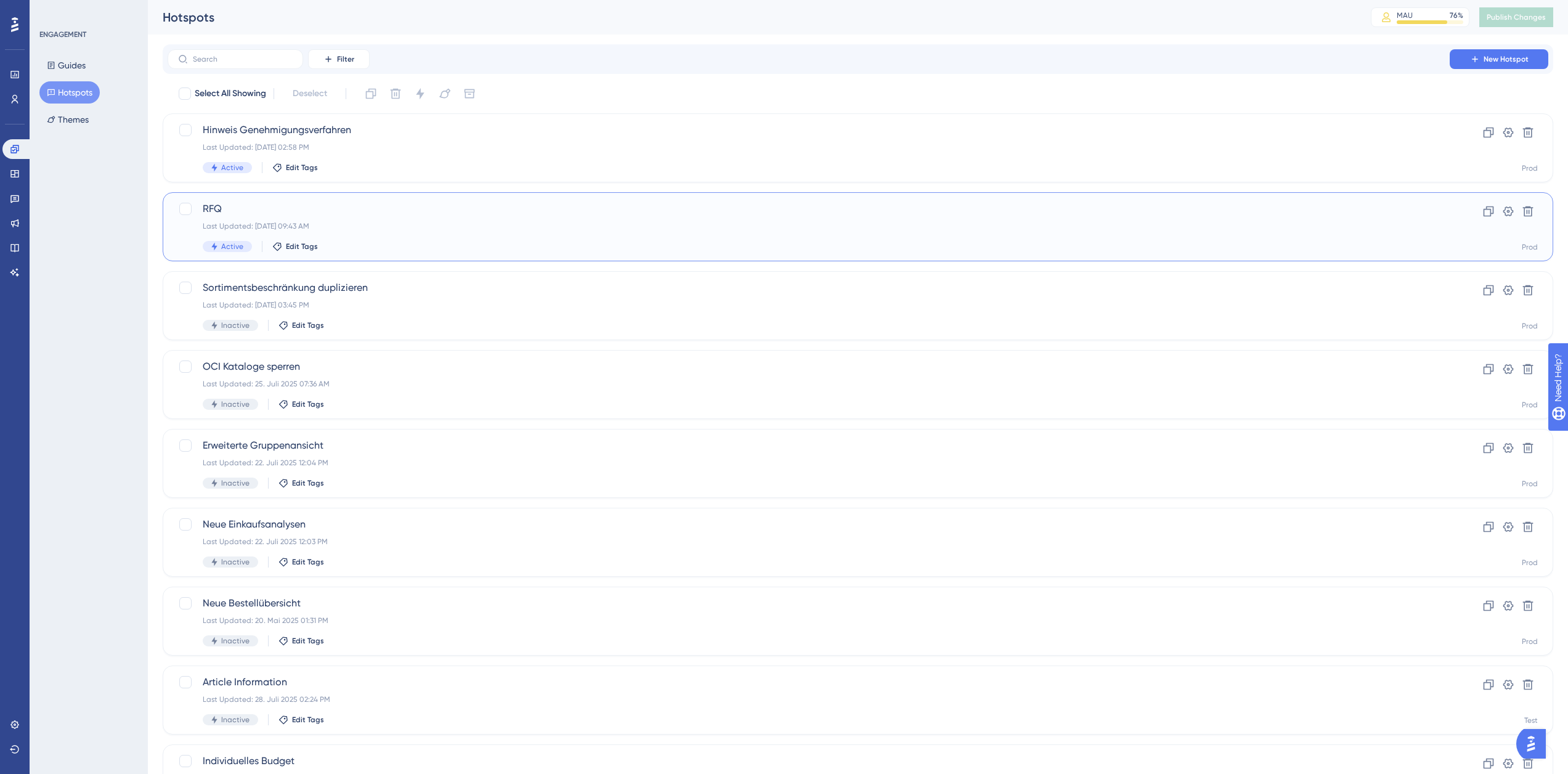
click at [248, 212] on span "RFQ" at bounding box center [808, 208] width 1212 height 15
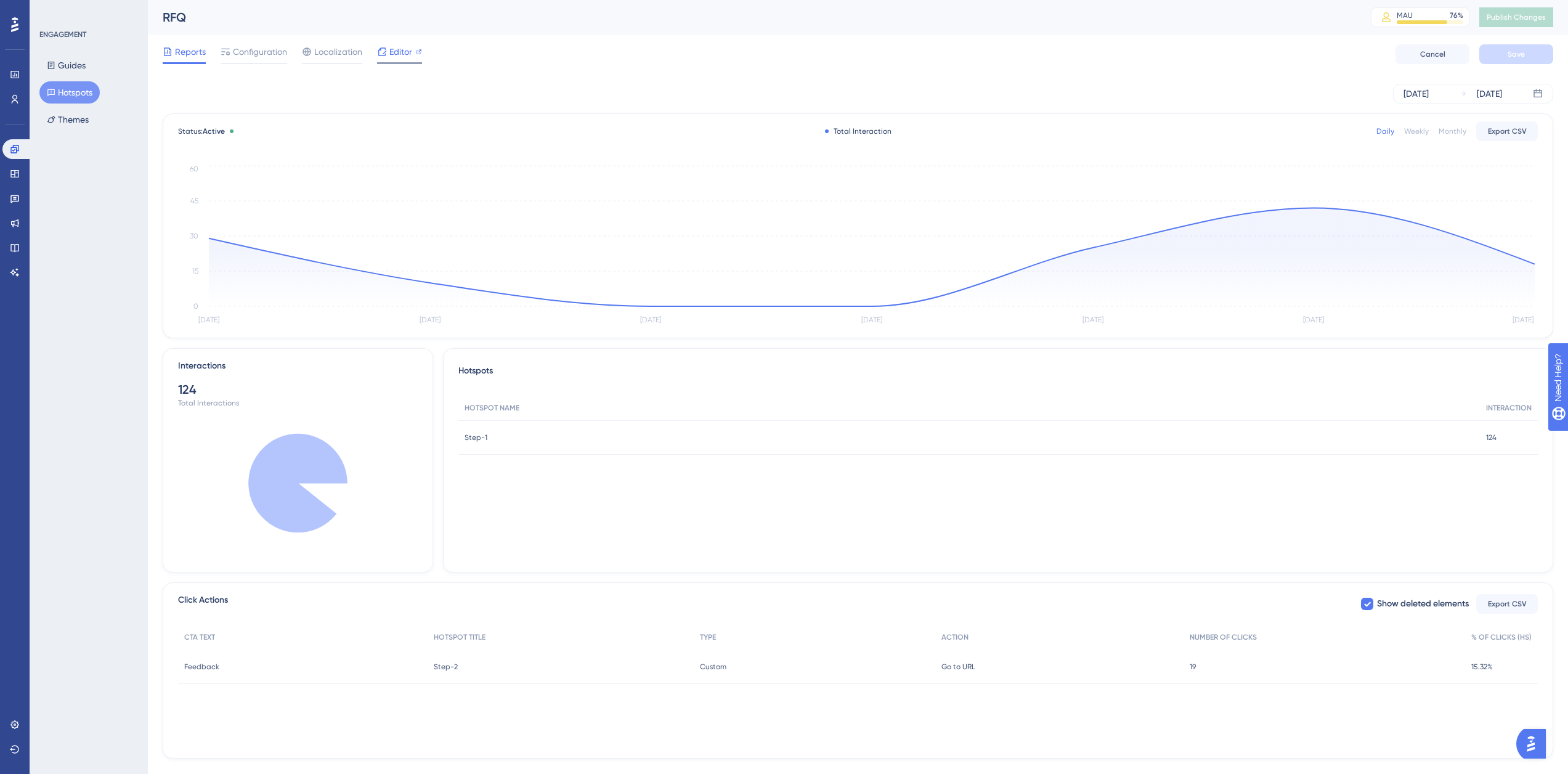
click at [393, 51] on span "Editor" at bounding box center [400, 52] width 22 height 15
click at [394, 54] on span "Editor" at bounding box center [400, 52] width 22 height 15
click at [69, 60] on button "Guides" at bounding box center [66, 65] width 53 height 22
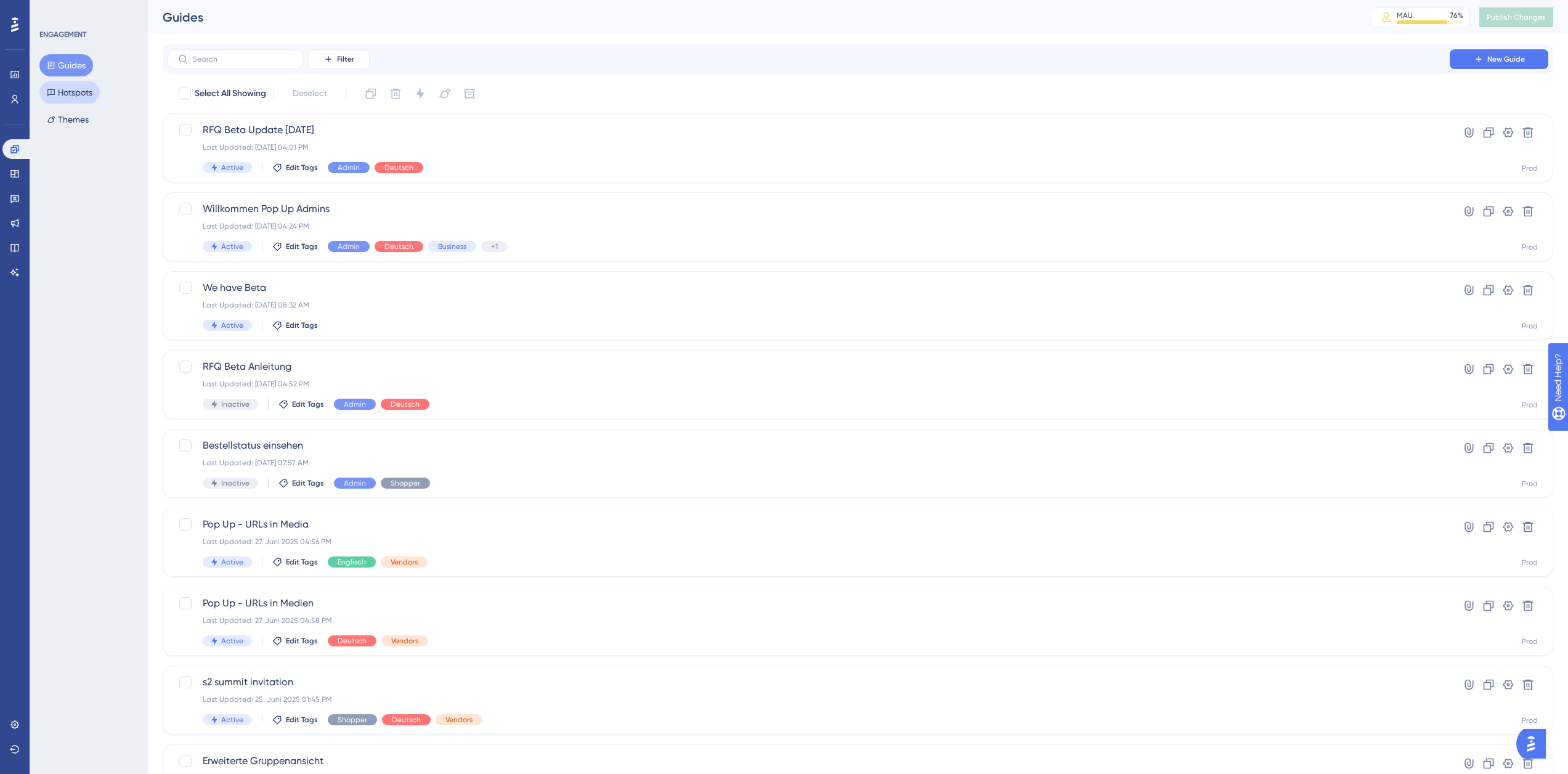
click at [83, 99] on button "Hotspots" at bounding box center [70, 92] width 60 height 22
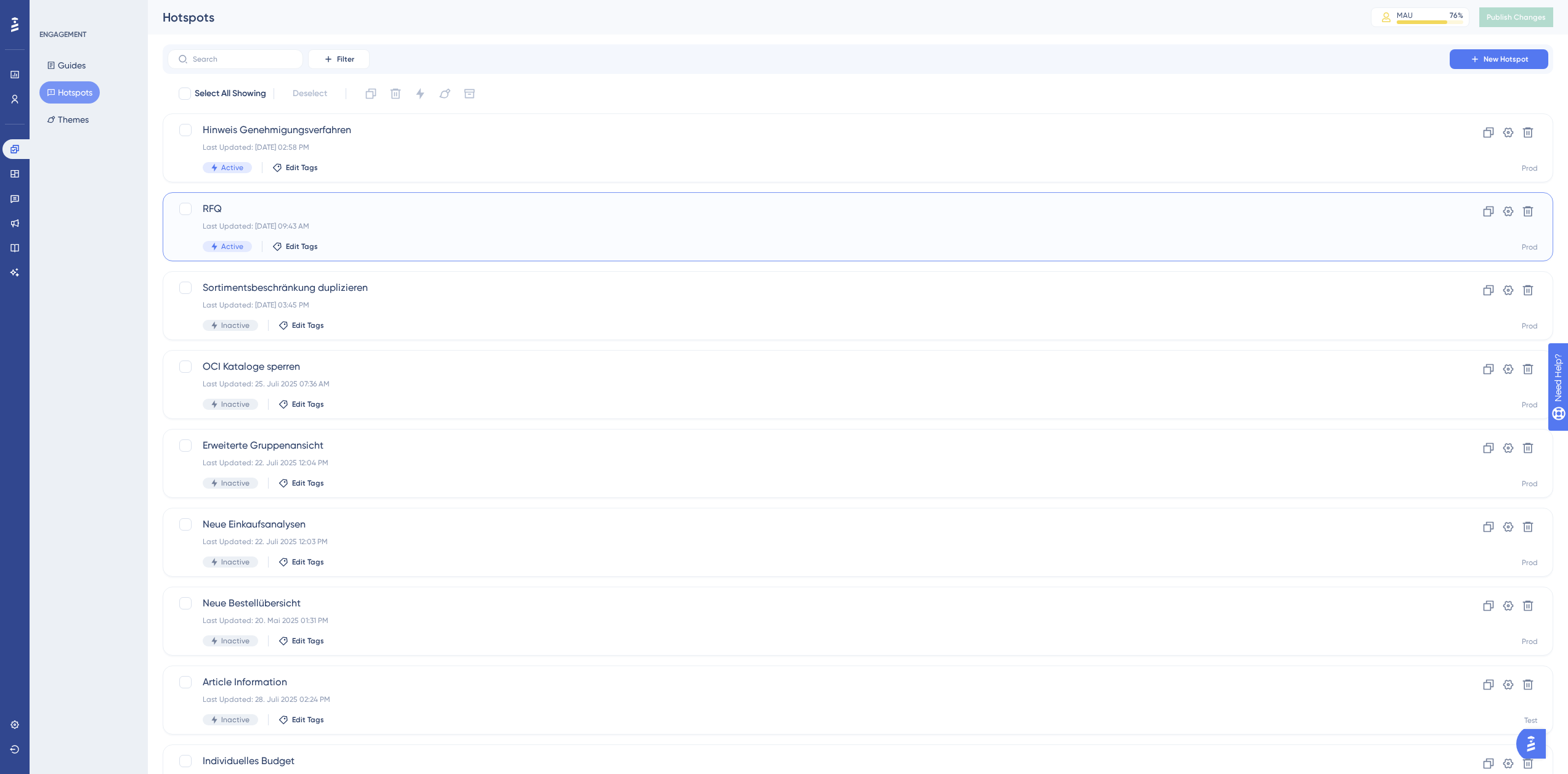
click at [255, 213] on span "RFQ" at bounding box center [808, 208] width 1212 height 15
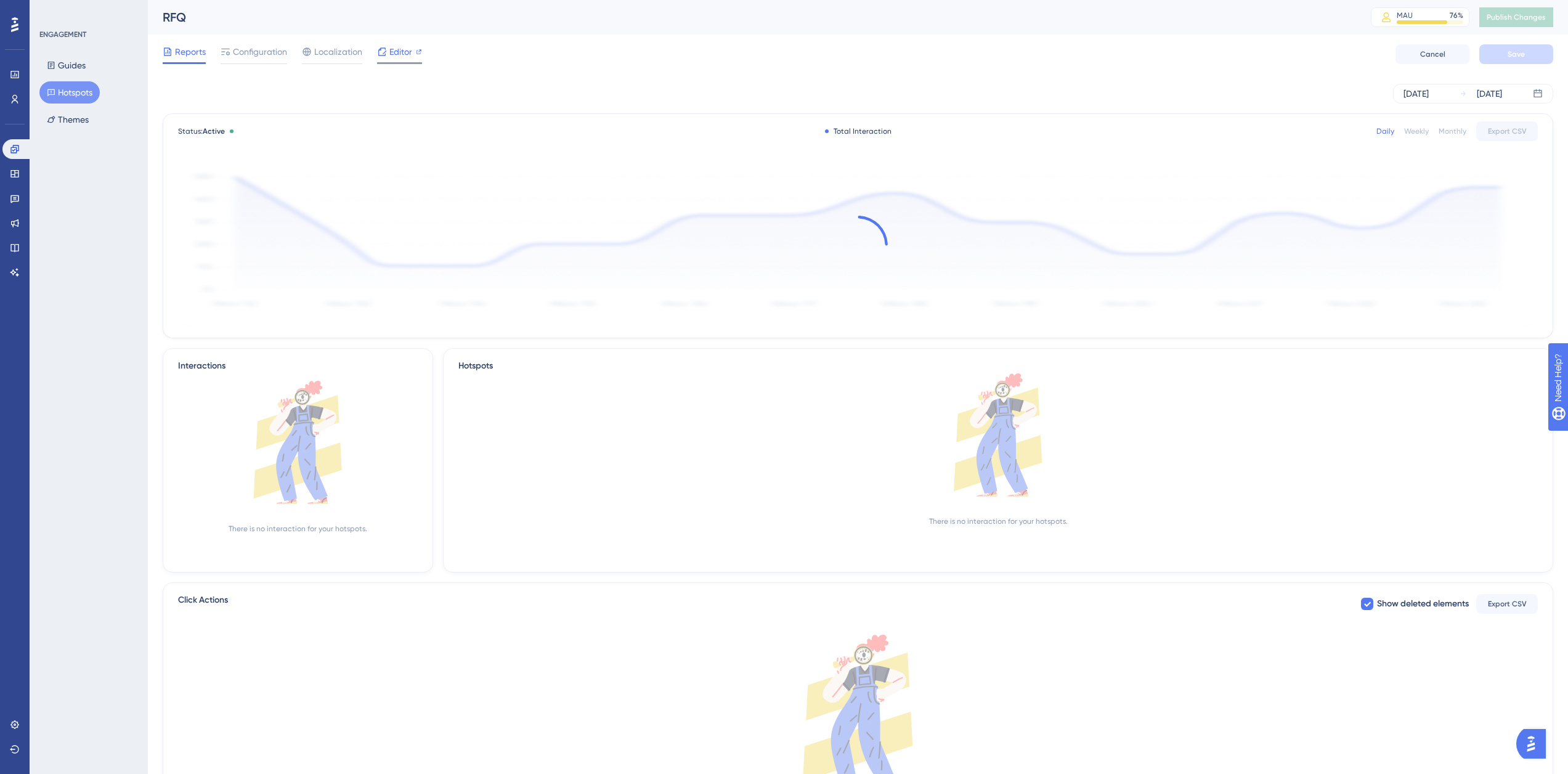
click at [393, 57] on span "Editor" at bounding box center [400, 52] width 22 height 15
